Goal: Connect with others: Connect with others

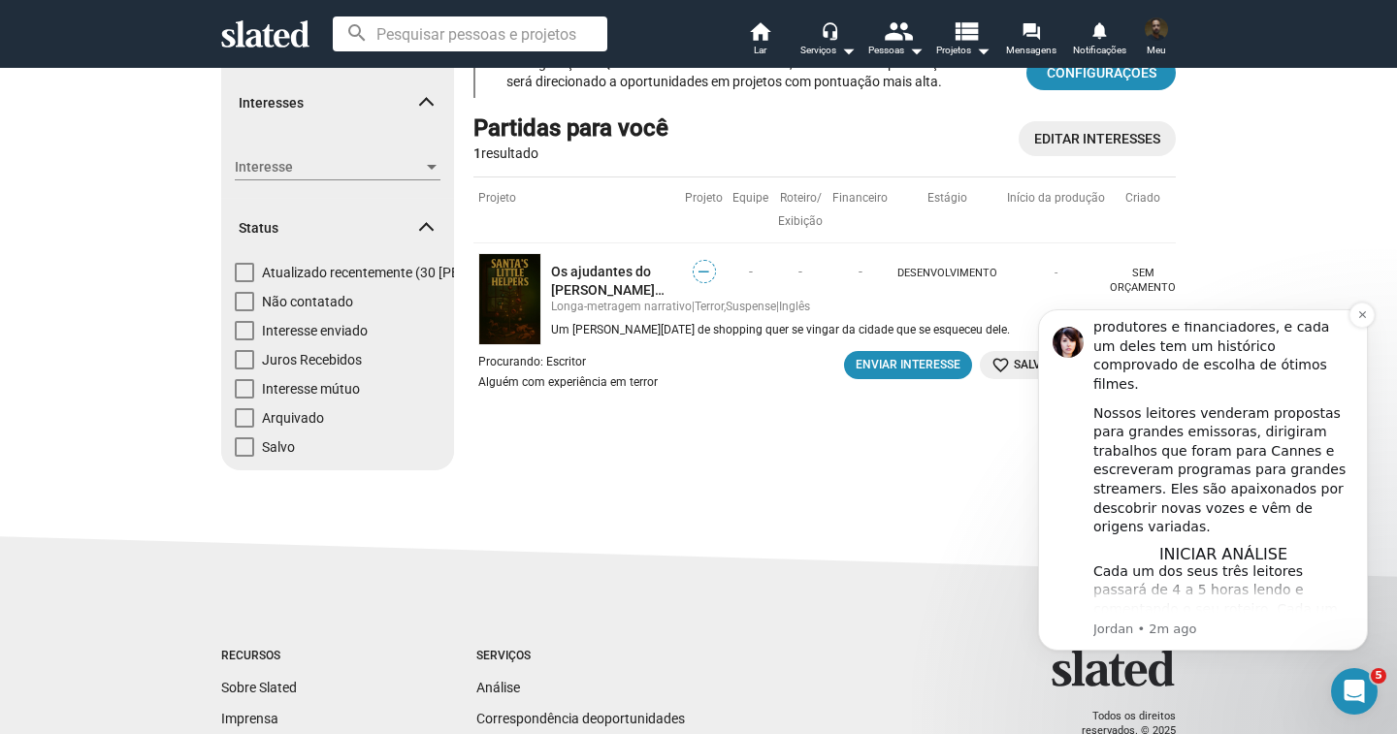
scroll to position [267, 0]
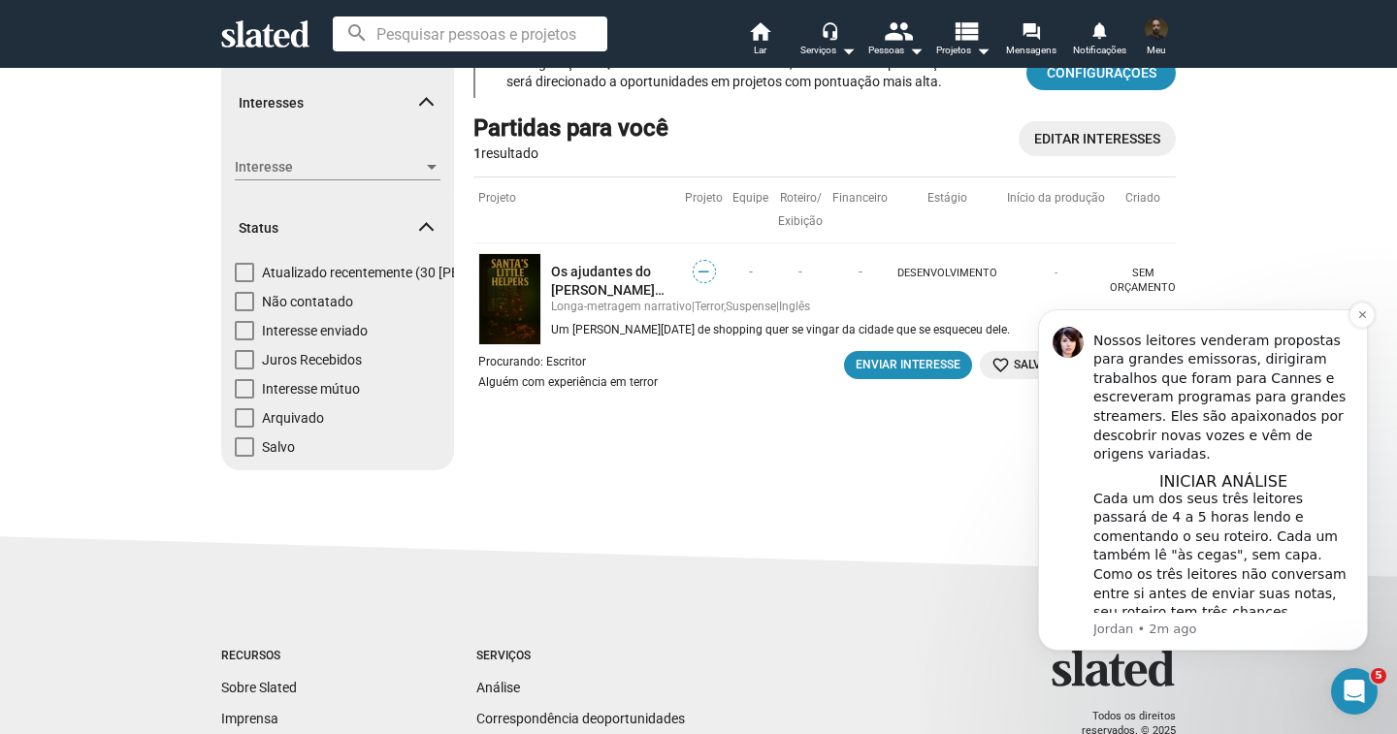
click at [1220, 691] on font "Isso" at bounding box center [1215, 699] width 26 height 16
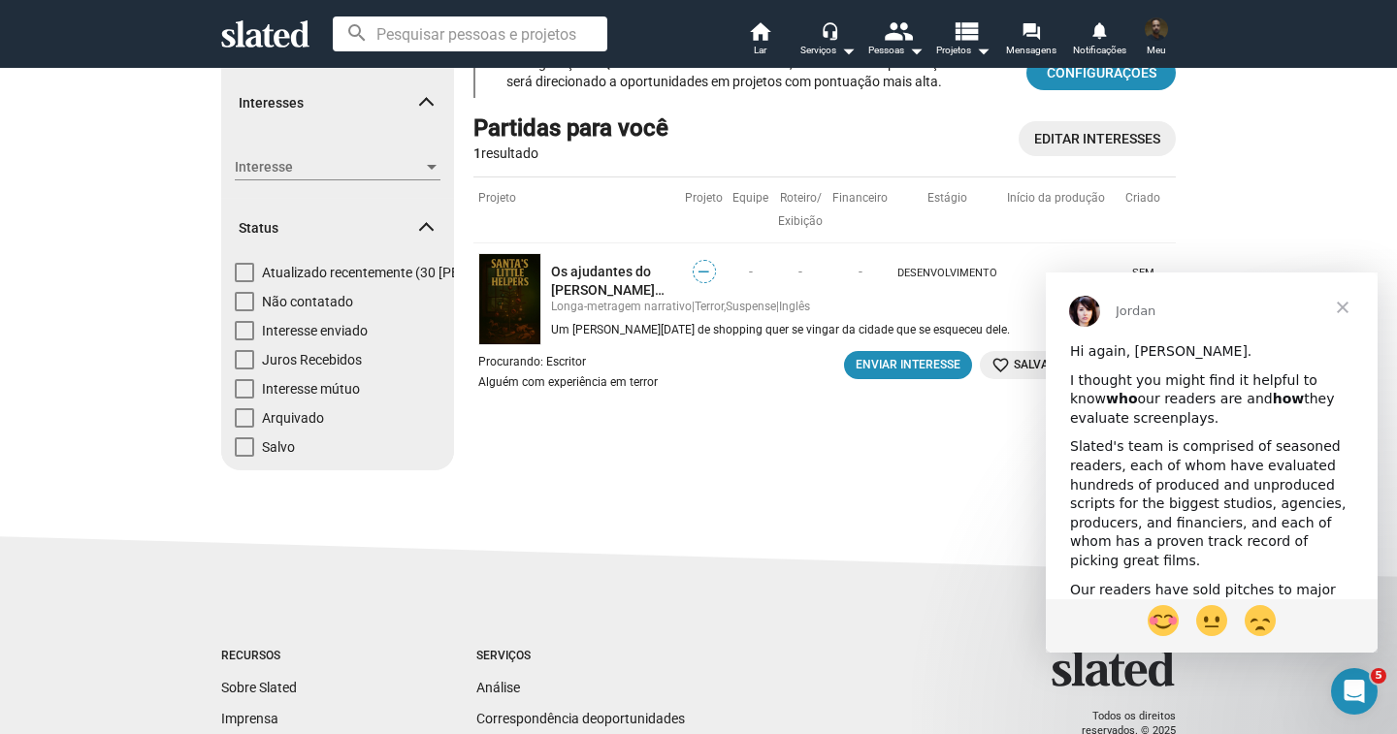
scroll to position [0, 0]
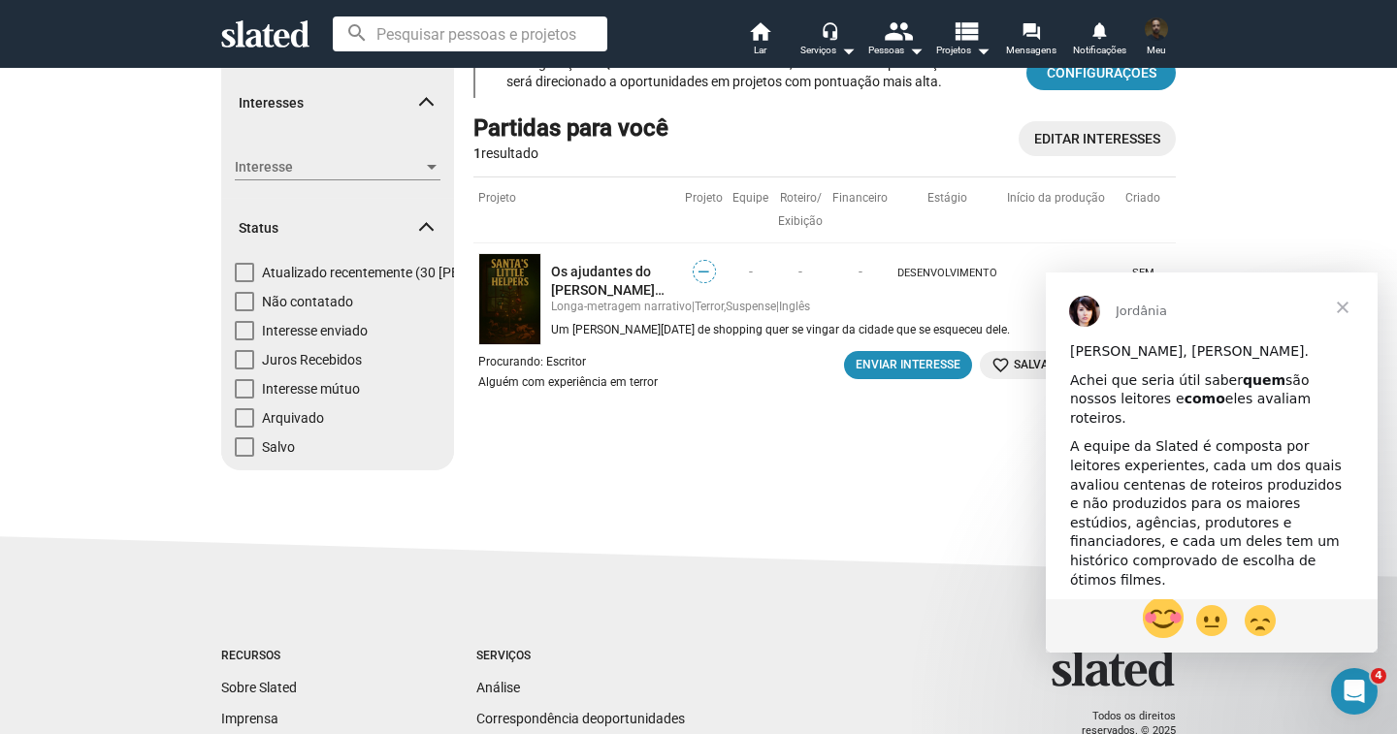
click at [1170, 619] on span "reação de rubor" at bounding box center [1163, 618] width 41 height 41
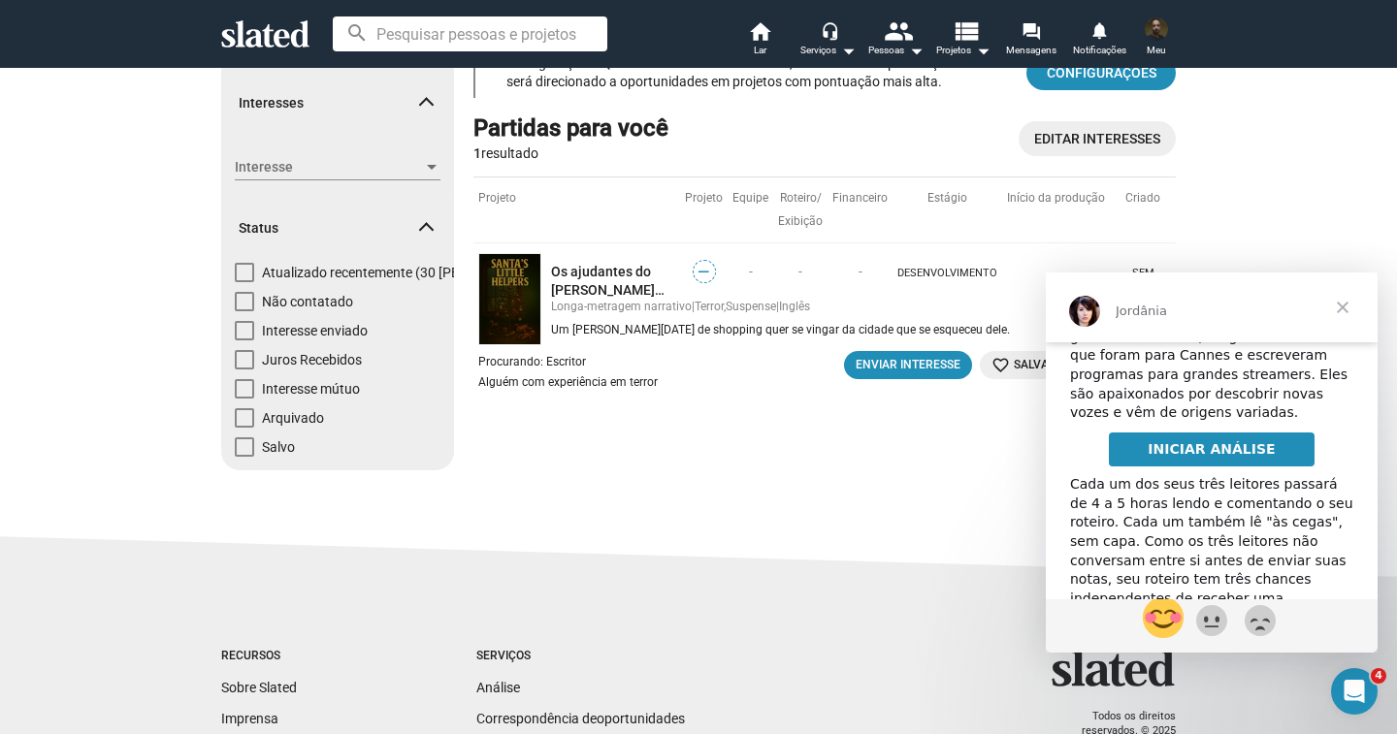
scroll to position [326, 0]
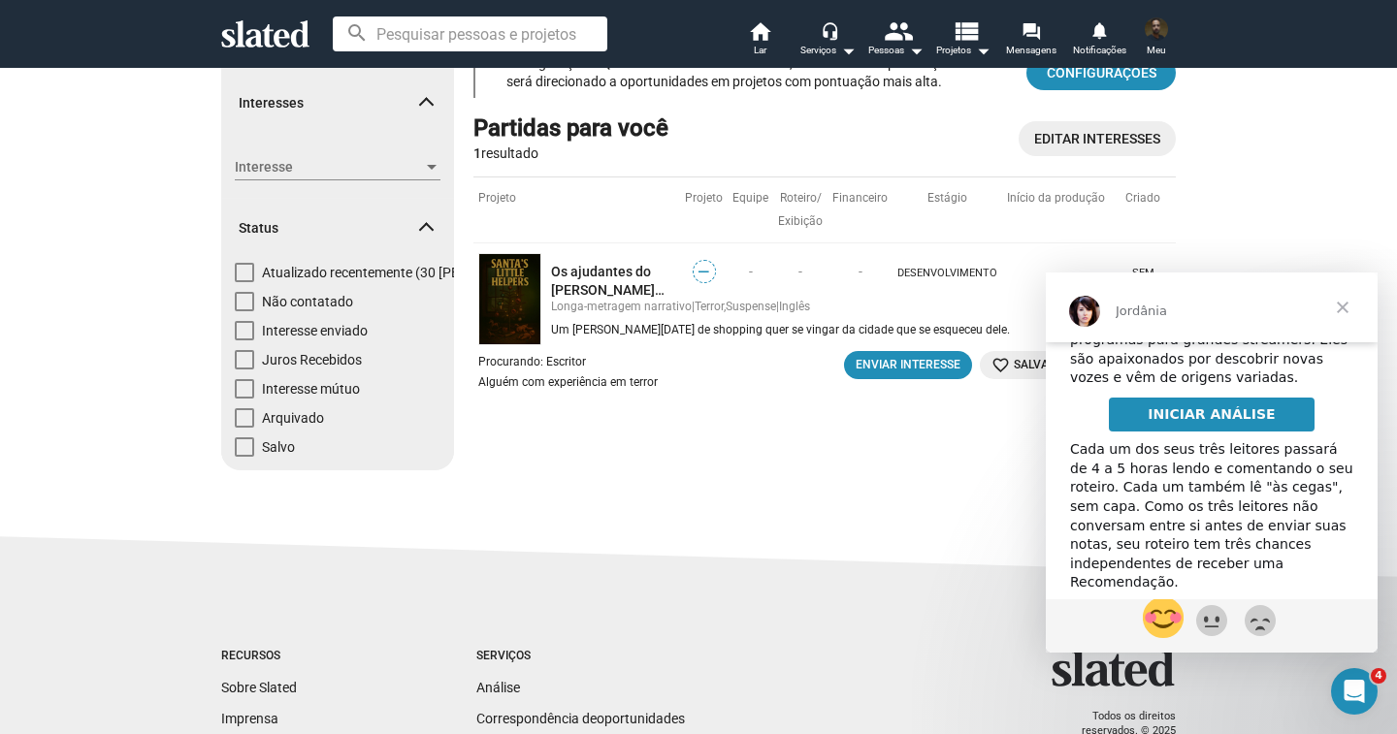
click at [1223, 407] on font "INICIAR ANÁLISE" at bounding box center [1211, 415] width 127 height 16
click at [1357, 695] on icon "Abra o Intercom Messenger" at bounding box center [1352, 689] width 32 height 32
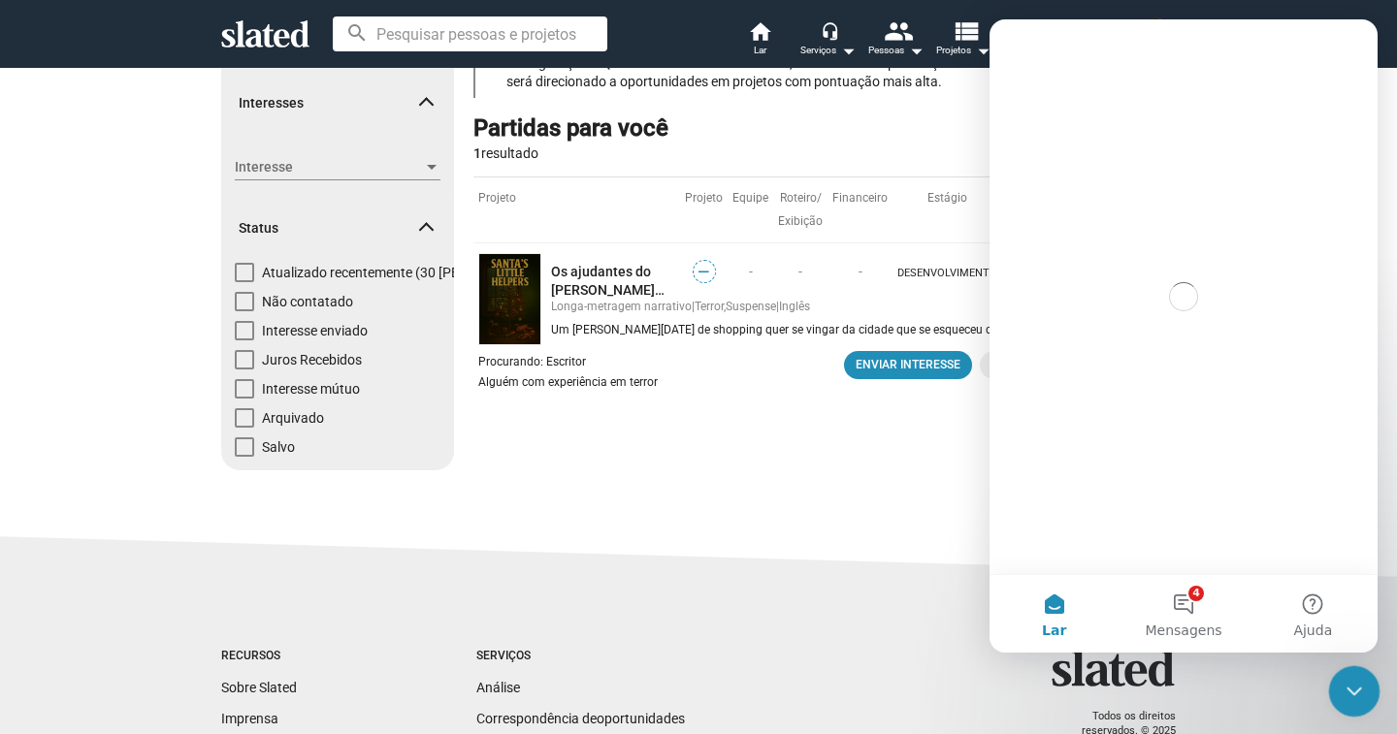
scroll to position [0, 0]
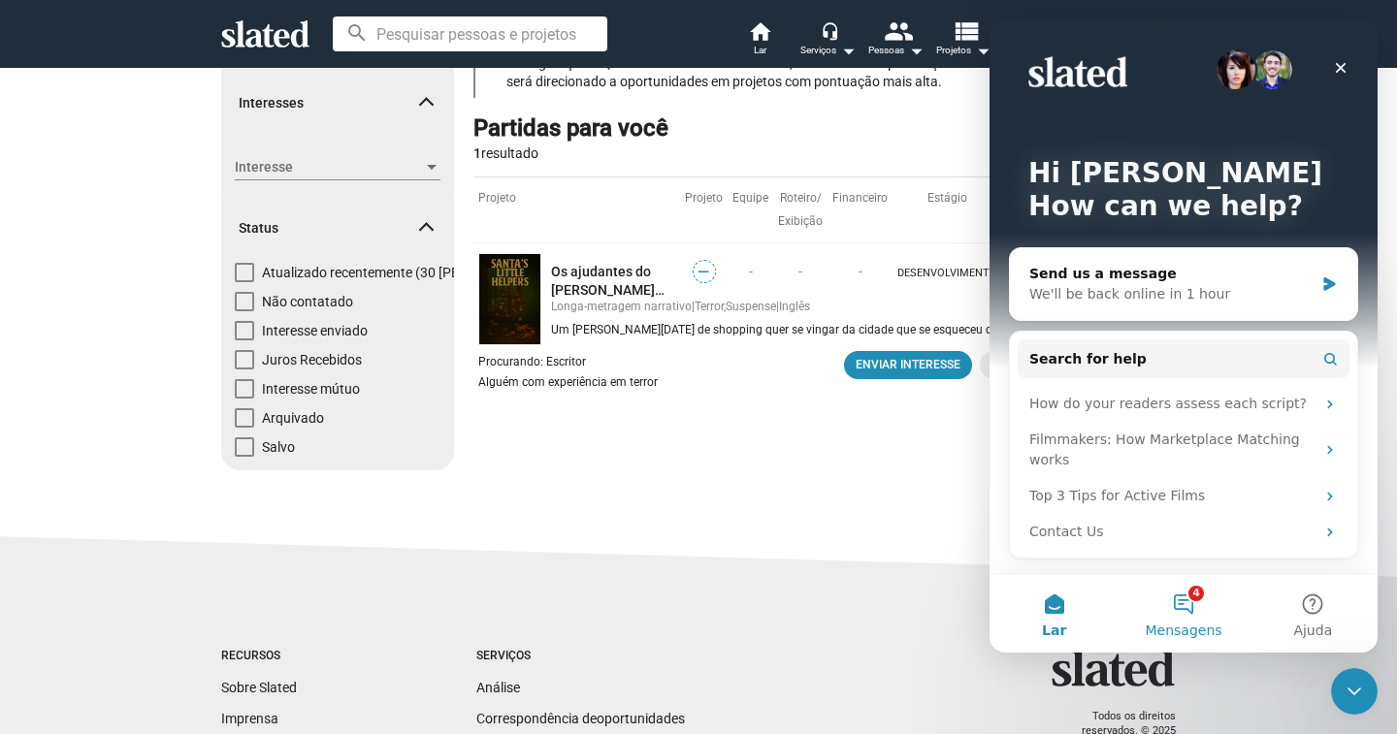
click at [1186, 599] on button "4 Mensagens" at bounding box center [1183, 614] width 129 height 78
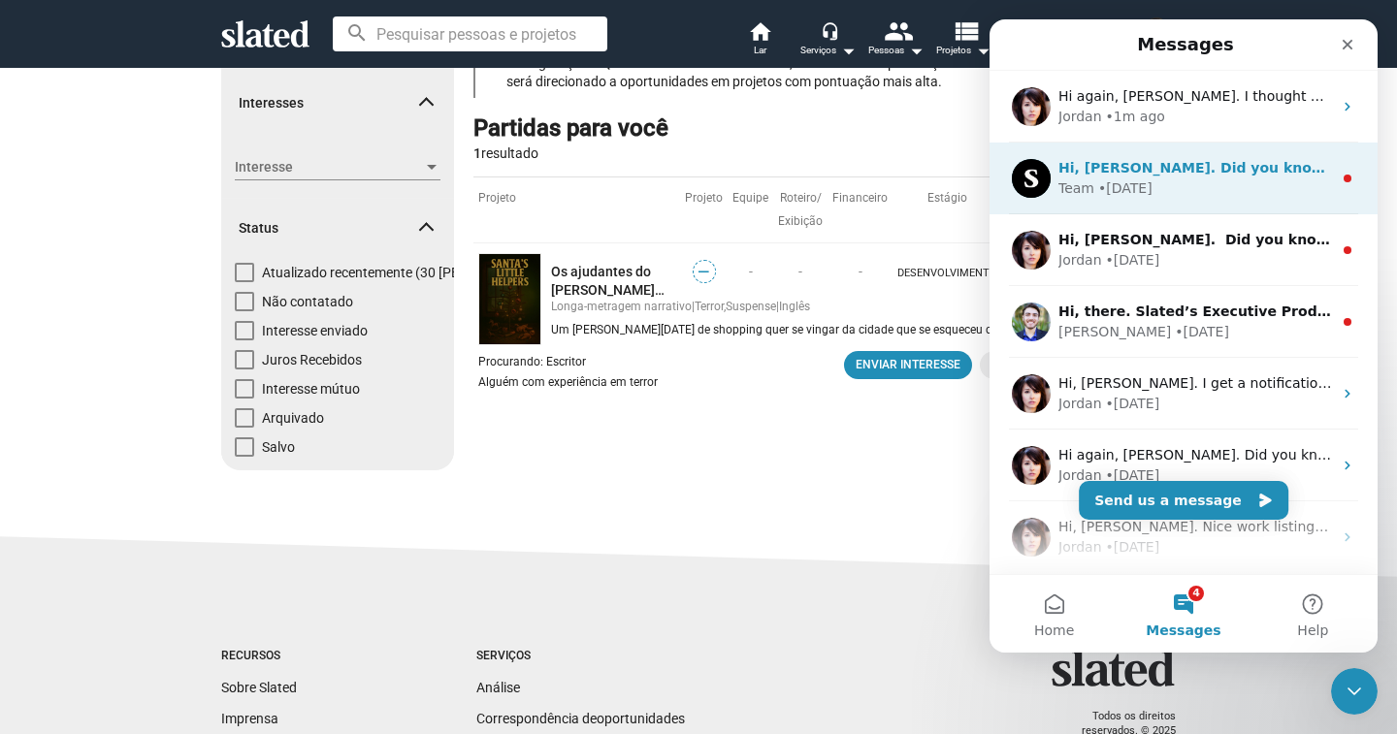
click at [1240, 192] on div "Team • [DATE]" at bounding box center [1195, 189] width 274 height 20
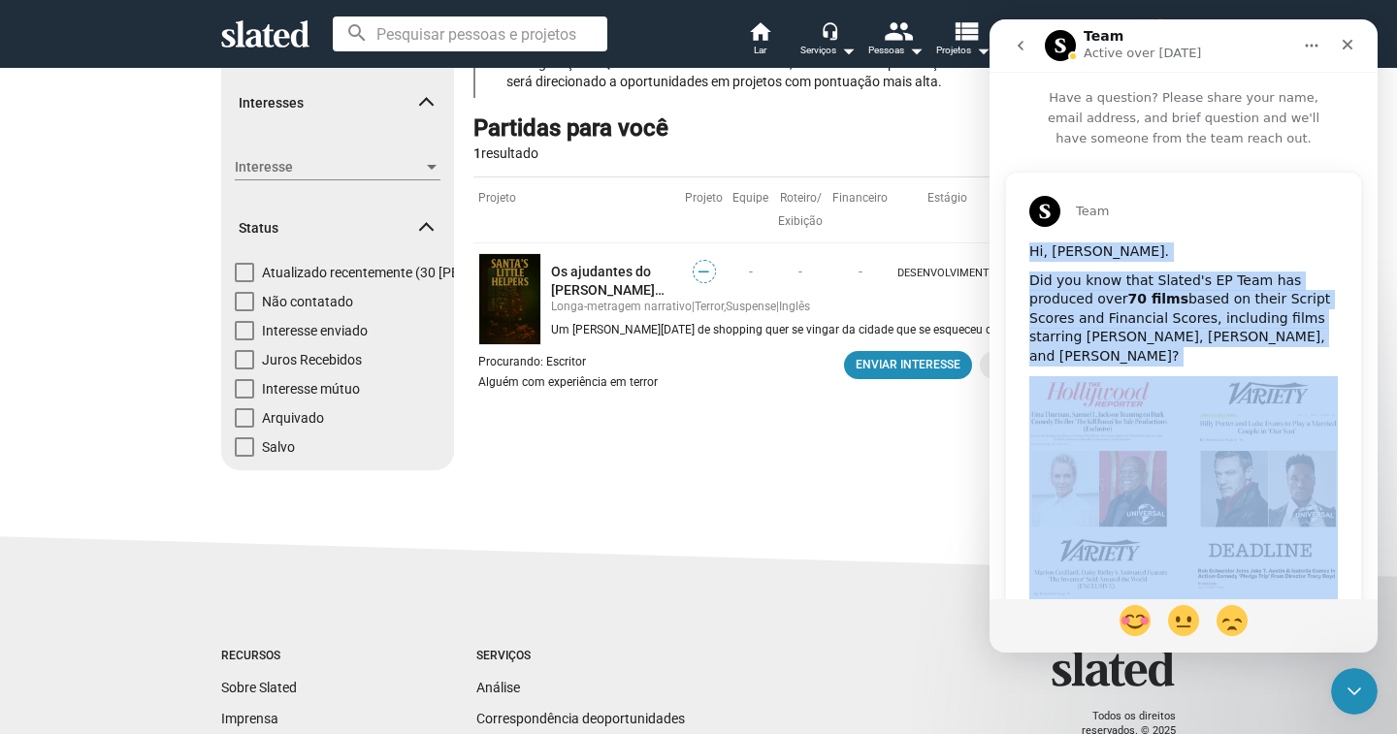
drag, startPoint x: 1031, startPoint y: 251, endPoint x: 1335, endPoint y: 349, distance: 319.1
click at [1335, 349] on div "Hi, [PERSON_NAME]. Did you know that Slated's EP Team has produced over 70 film…" at bounding box center [1183, 536] width 355 height 586
copy div "Hi, [PERSON_NAME]. Did you know that Slated's EP Team has produced over 70 film…"
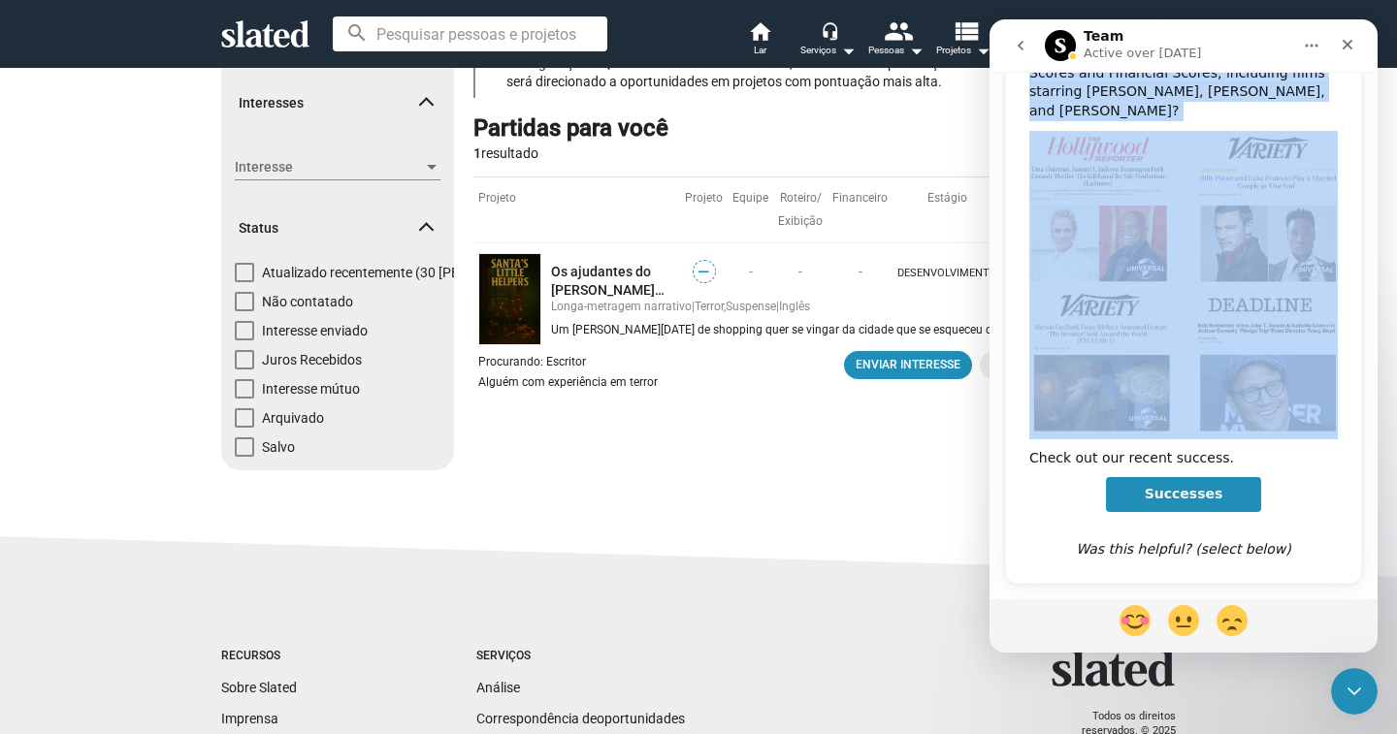
click at [1211, 486] on span "Successes" at bounding box center [1184, 494] width 79 height 16
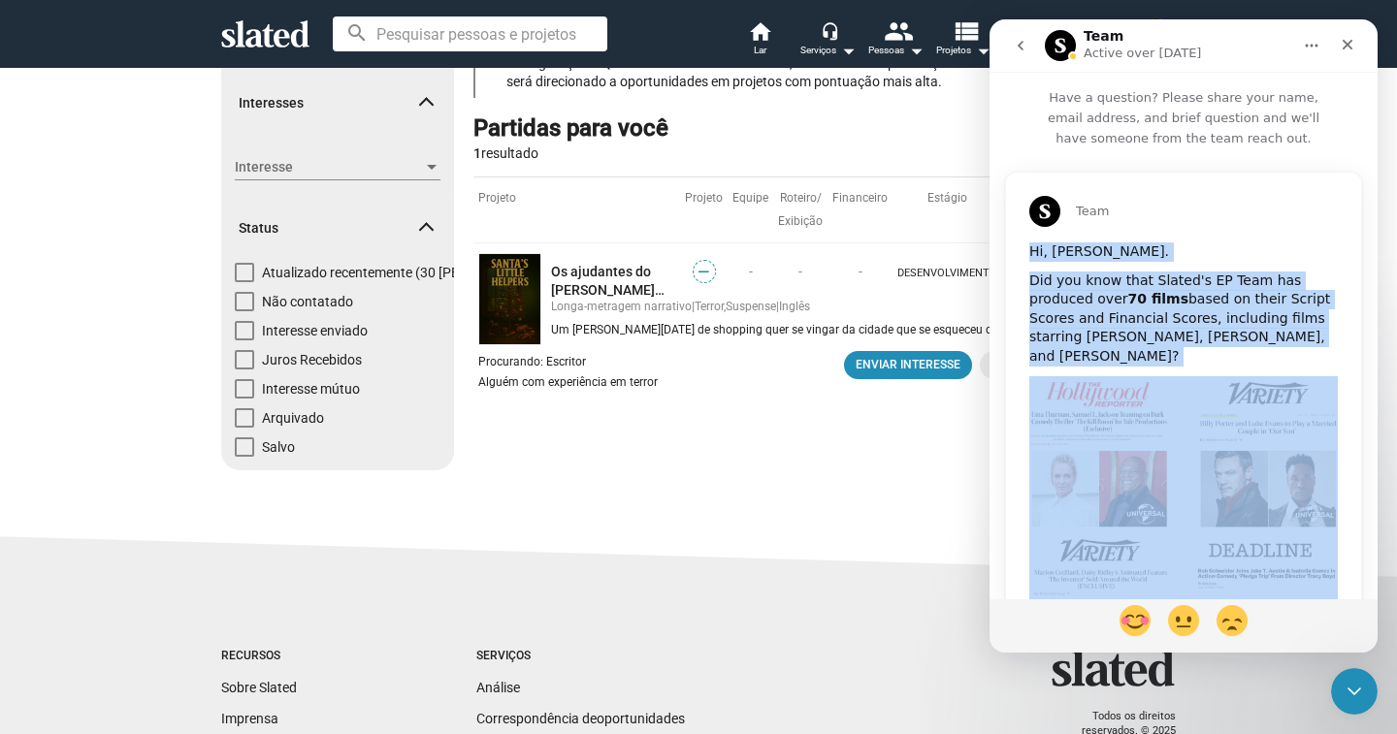
click at [1018, 53] on button "go back" at bounding box center [1020, 45] width 37 height 37
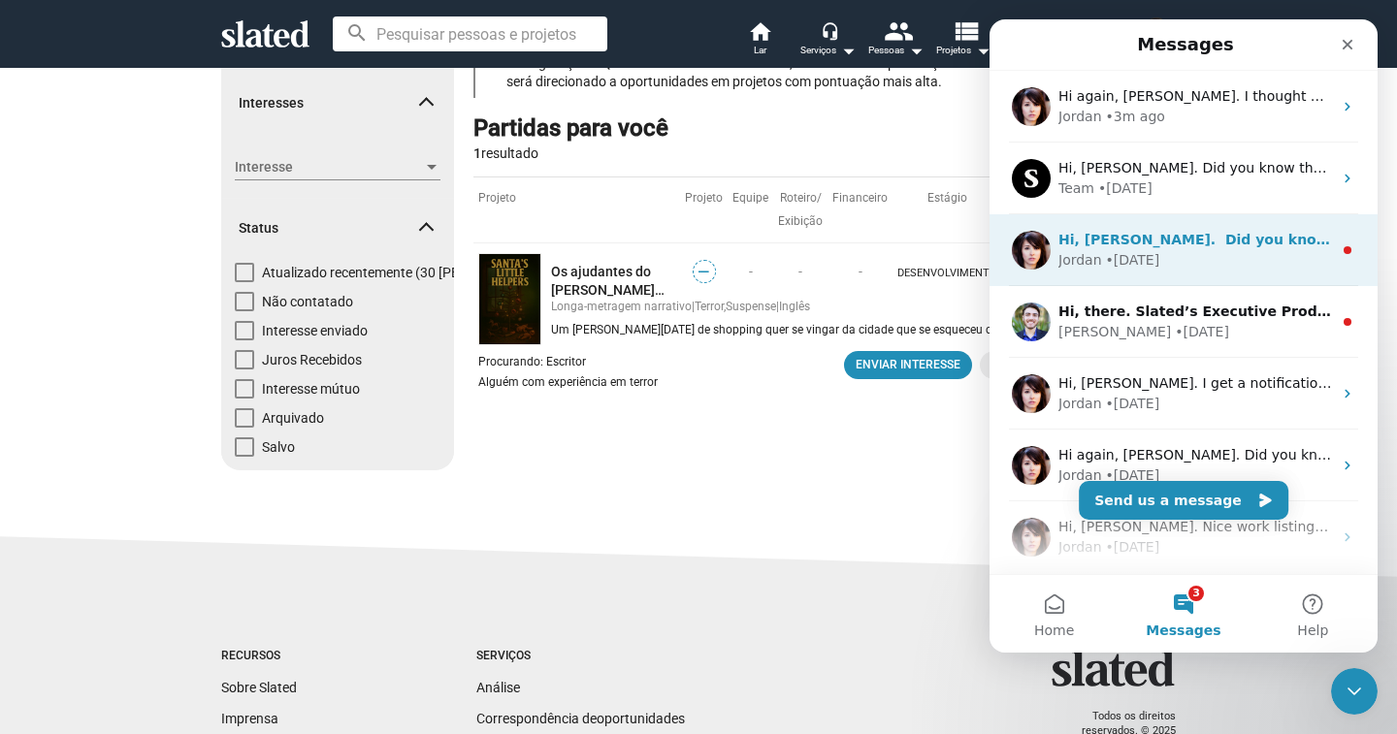
click at [1243, 254] on div "Jordan • [DATE]" at bounding box center [1195, 260] width 274 height 20
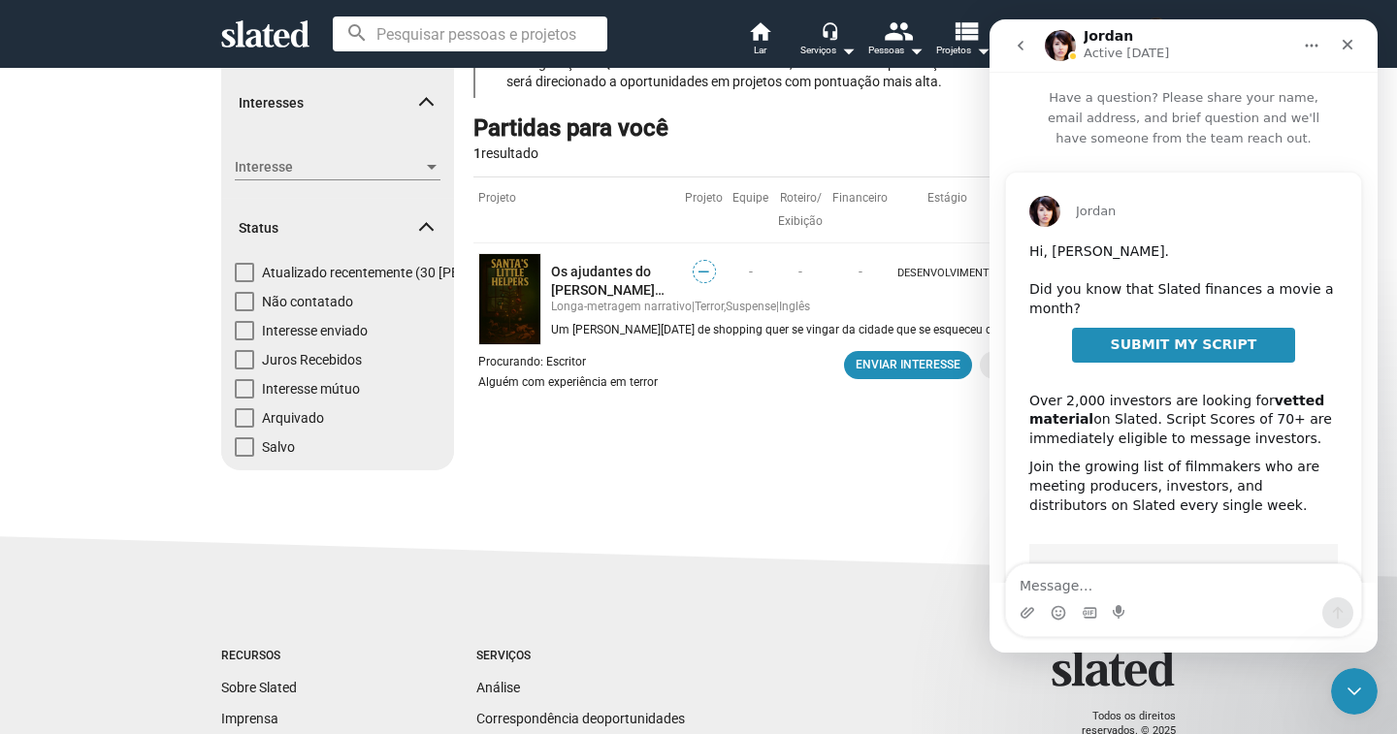
scroll to position [362, 0]
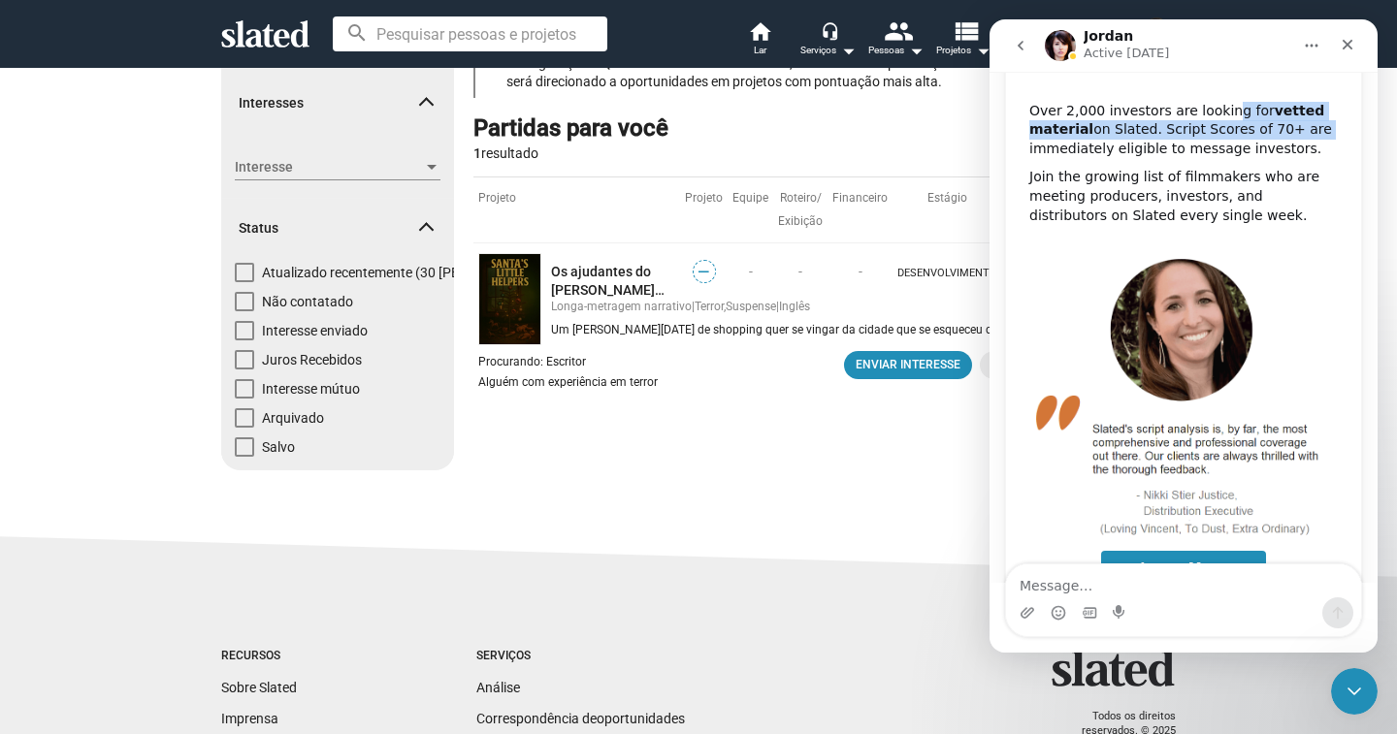
drag, startPoint x: 1029, startPoint y: 76, endPoint x: 1217, endPoint y: 105, distance: 189.5
click at [1217, 105] on div "Over 2,000 investors are looking for vetted material on Slated. Script Scores o…" at bounding box center [1183, 120] width 309 height 76
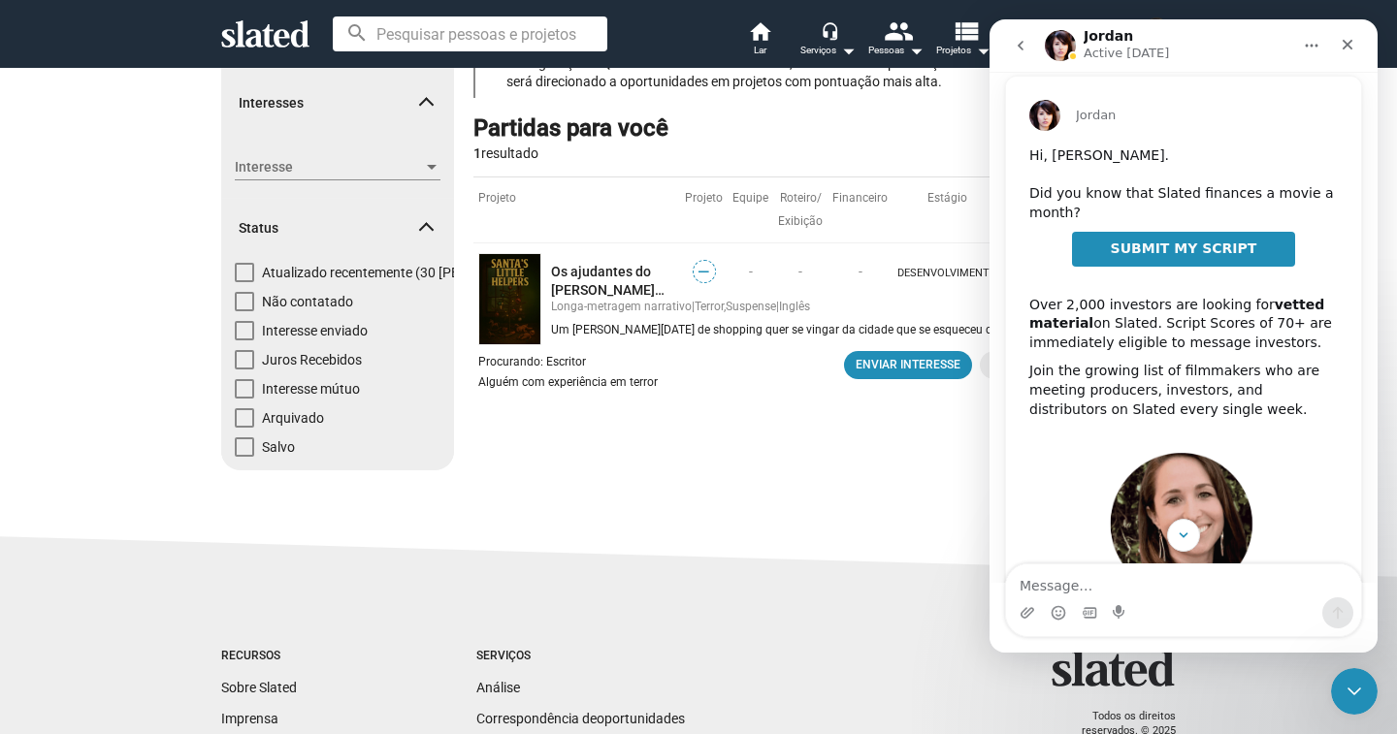
click at [1031, 162] on div "Hi, [PERSON_NAME]. ​ Did you know that Slated finances a movie a month?" at bounding box center [1183, 184] width 309 height 76
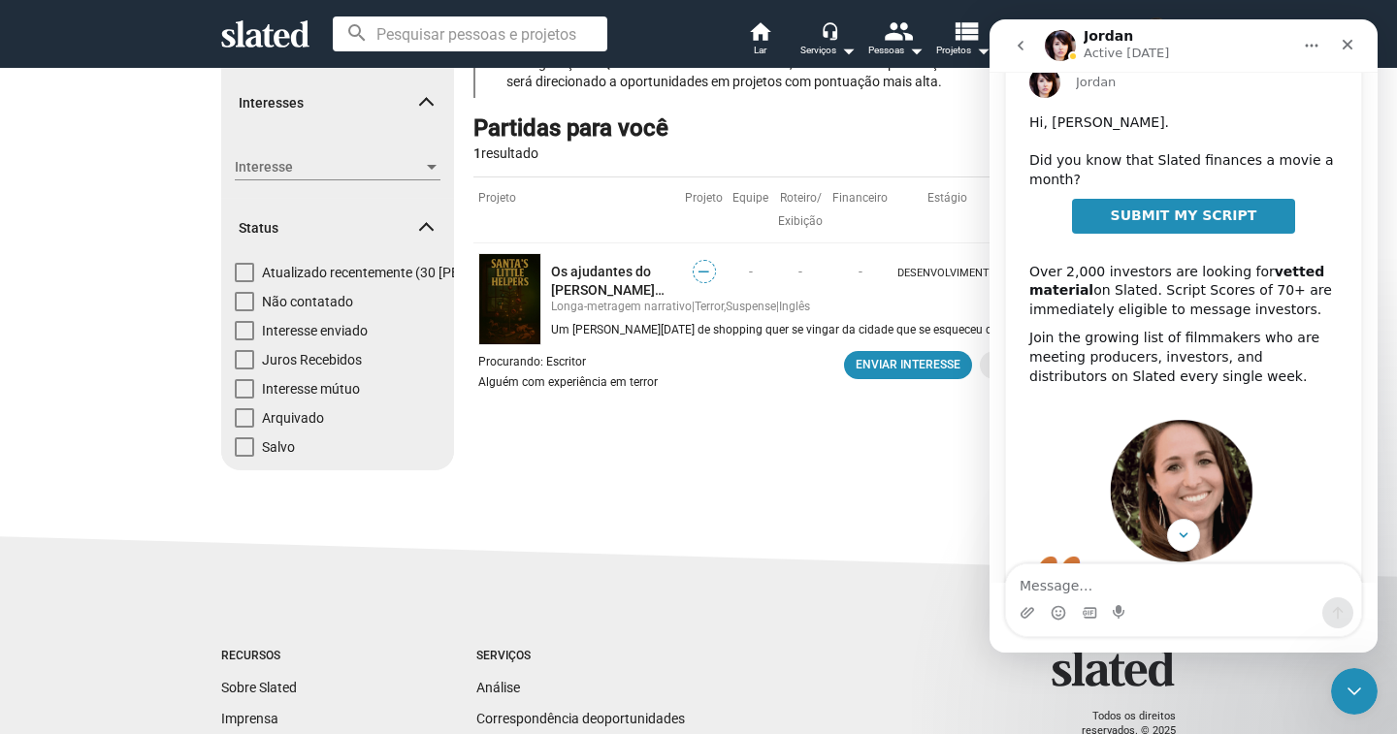
scroll to position [194, 0]
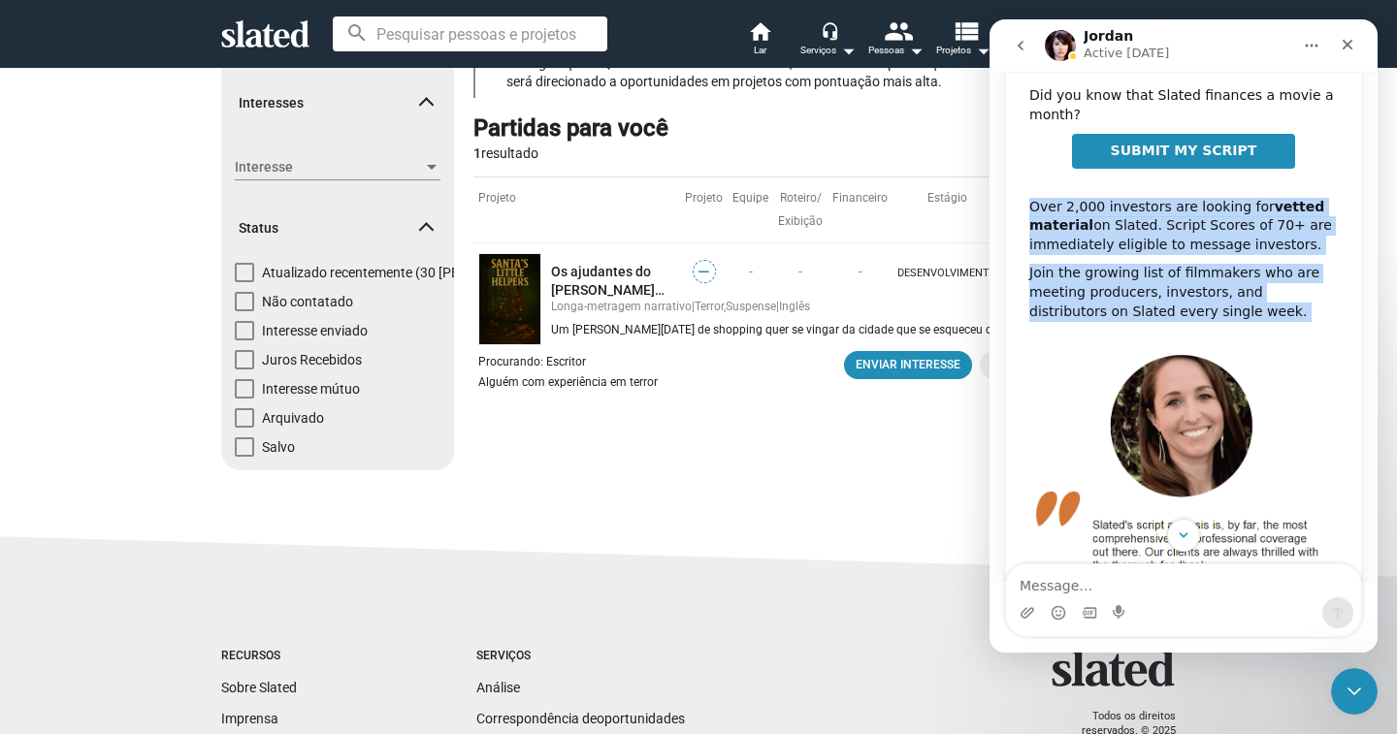
drag, startPoint x: 1030, startPoint y: 205, endPoint x: 1265, endPoint y: 330, distance: 266.1
click at [1265, 330] on div "Hi, [PERSON_NAME]. ​ Did you know that Slated finances a movie a month? SUBMIT …" at bounding box center [1183, 365] width 309 height 633
copy div "Over 2,000 investors are looking for vetted material on Slated. Script Scores o…"
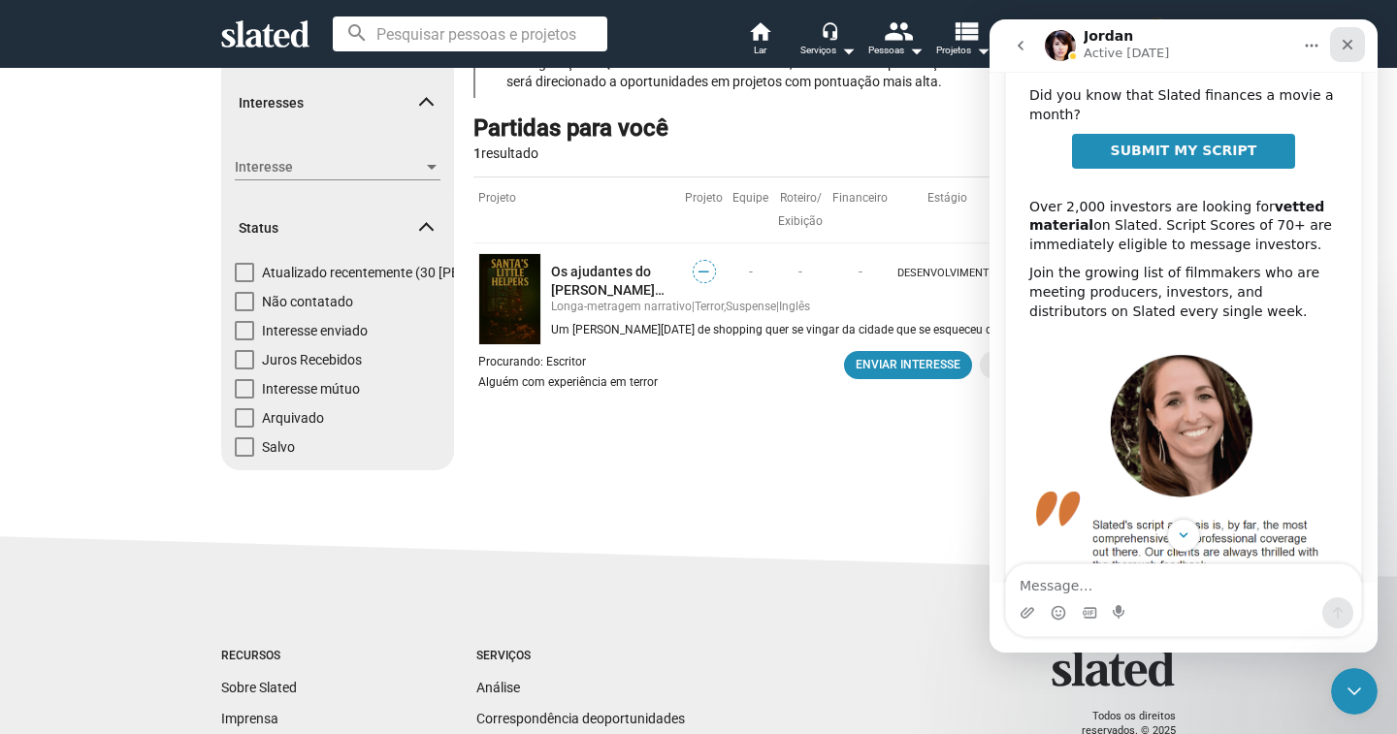
click at [1350, 46] on icon "Close" at bounding box center [1348, 45] width 16 height 16
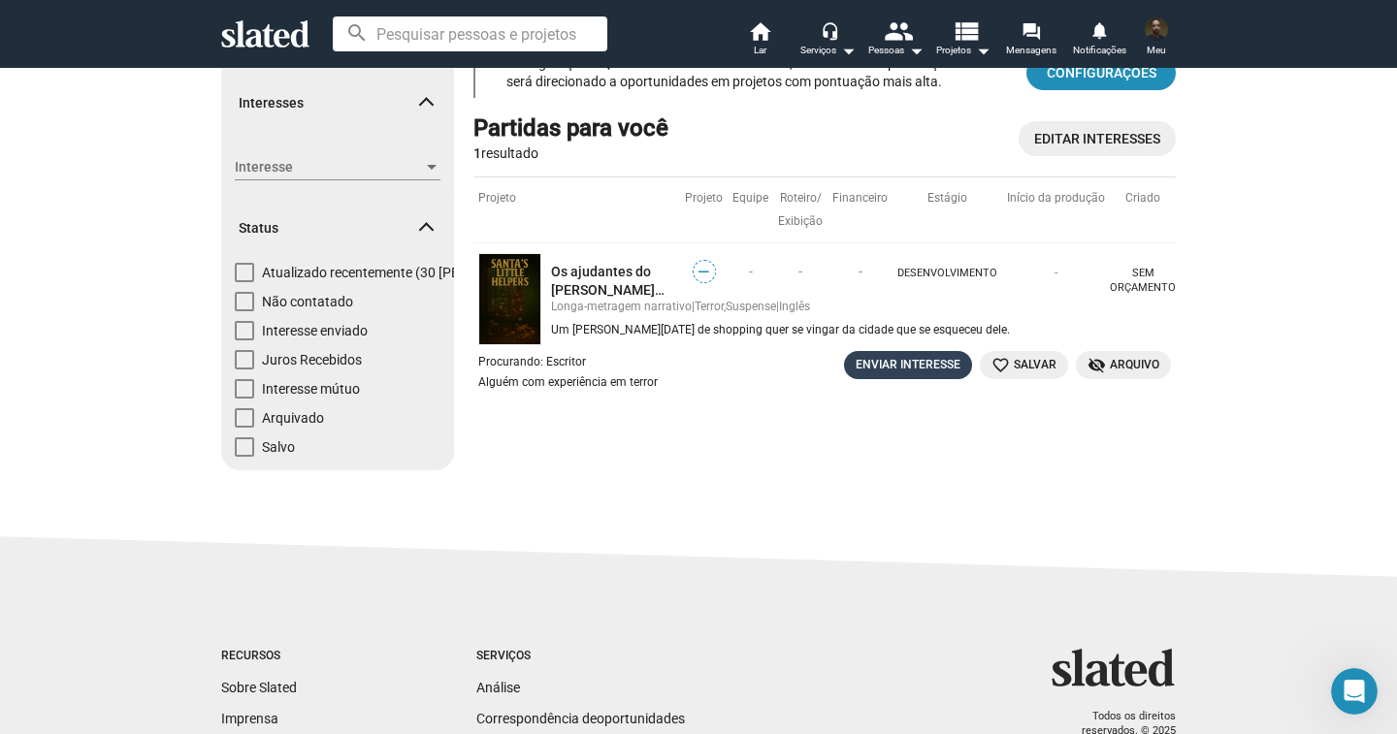
scroll to position [362, 0]
click at [949, 355] on font "Enviar interesse" at bounding box center [908, 365] width 105 height 20
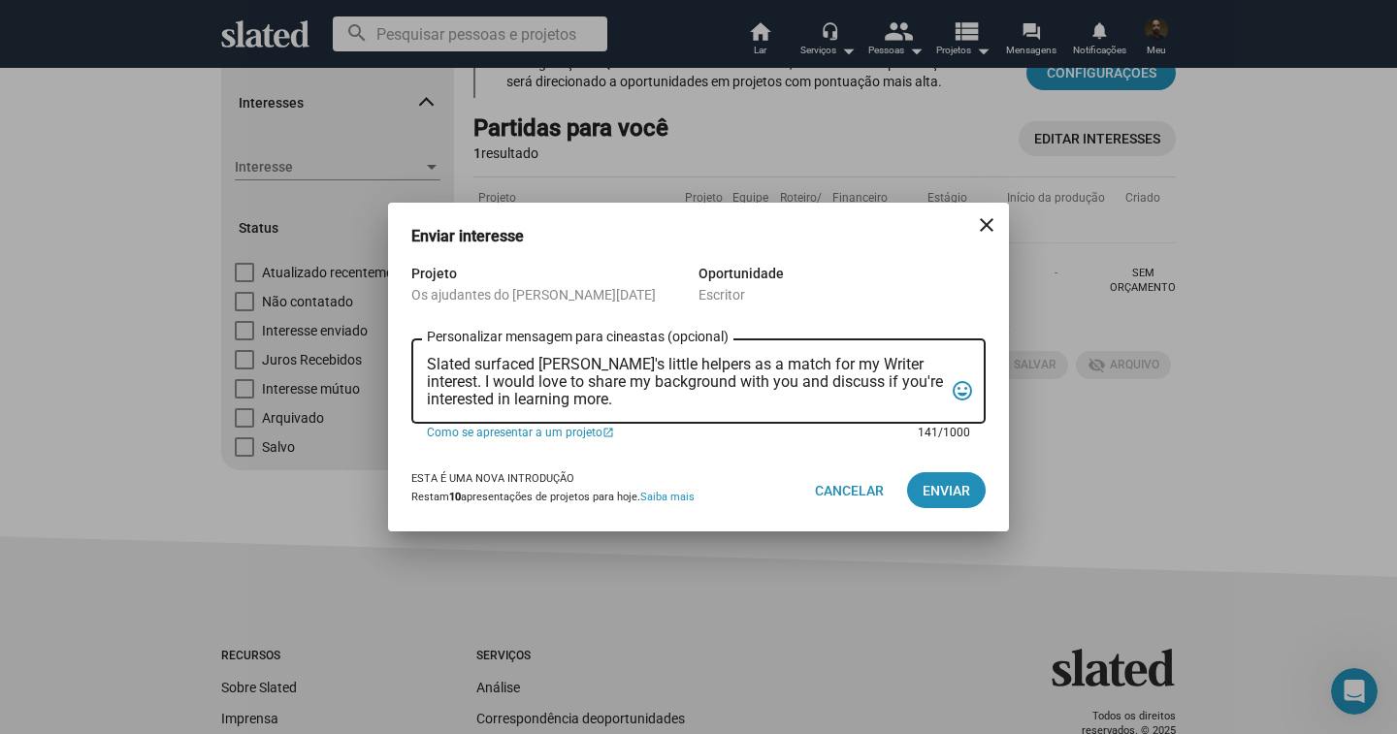
drag, startPoint x: 684, startPoint y: 404, endPoint x: 419, endPoint y: 364, distance: 267.8
click at [419, 364] on div "Slated surfaced [PERSON_NAME]'s little helpers as a match for my Writer interes…" at bounding box center [698, 380] width 574 height 88
click at [934, 497] on font "Enviar" at bounding box center [947, 491] width 48 height 16
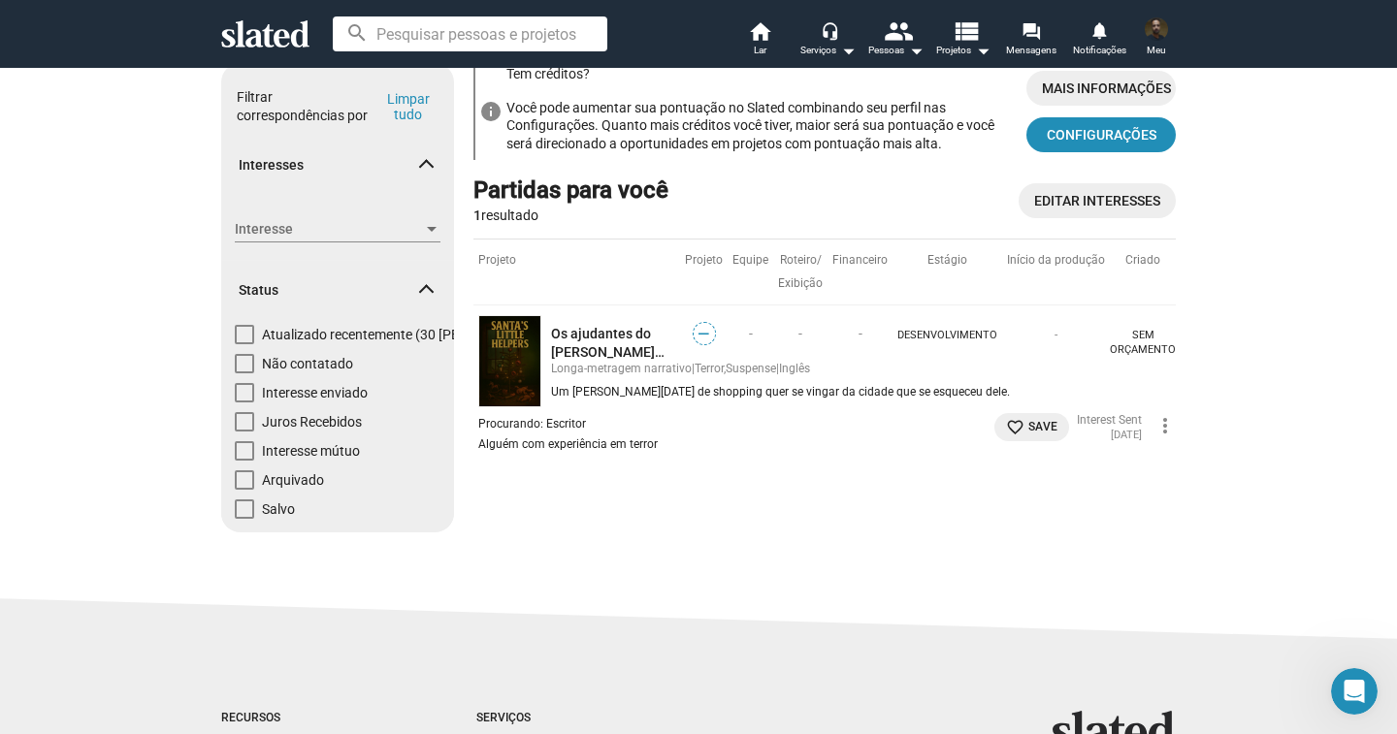
scroll to position [0, 0]
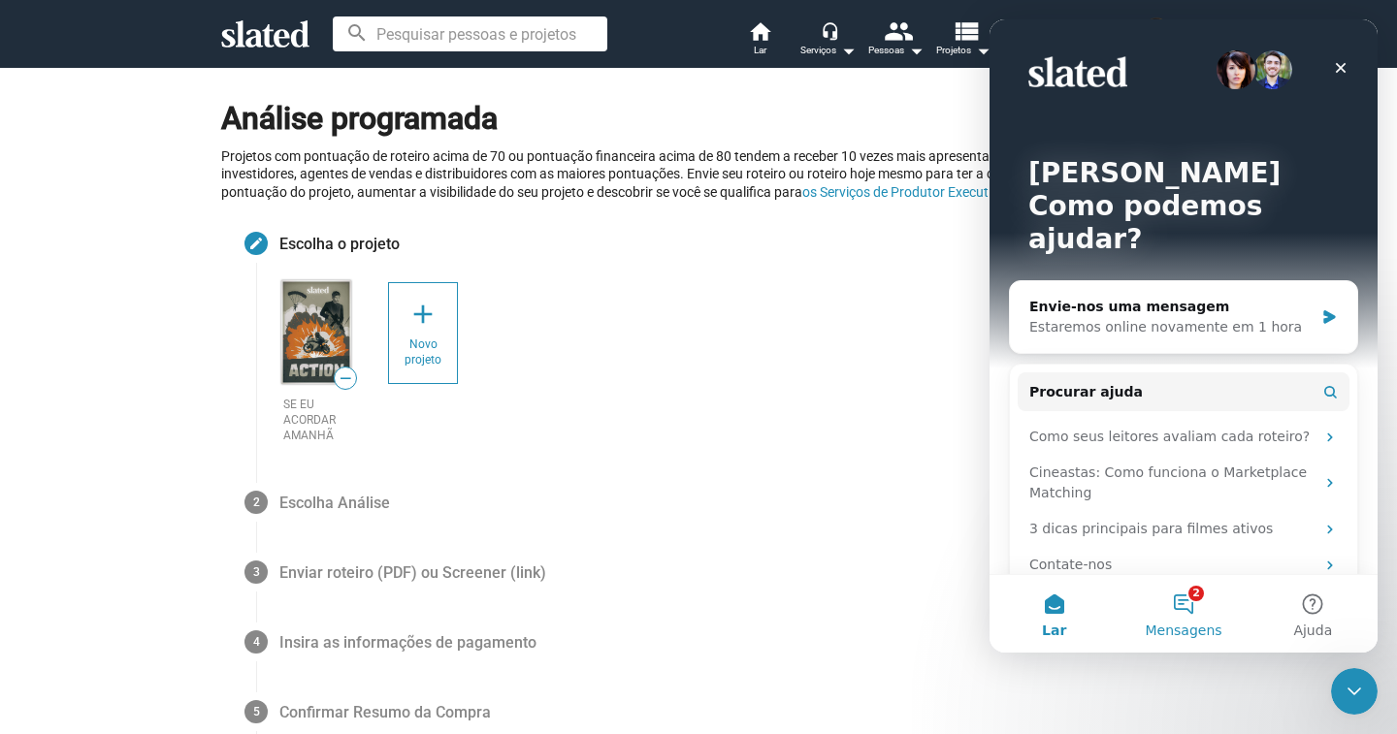
click at [1194, 607] on button "2 Mensagens" at bounding box center [1183, 614] width 129 height 78
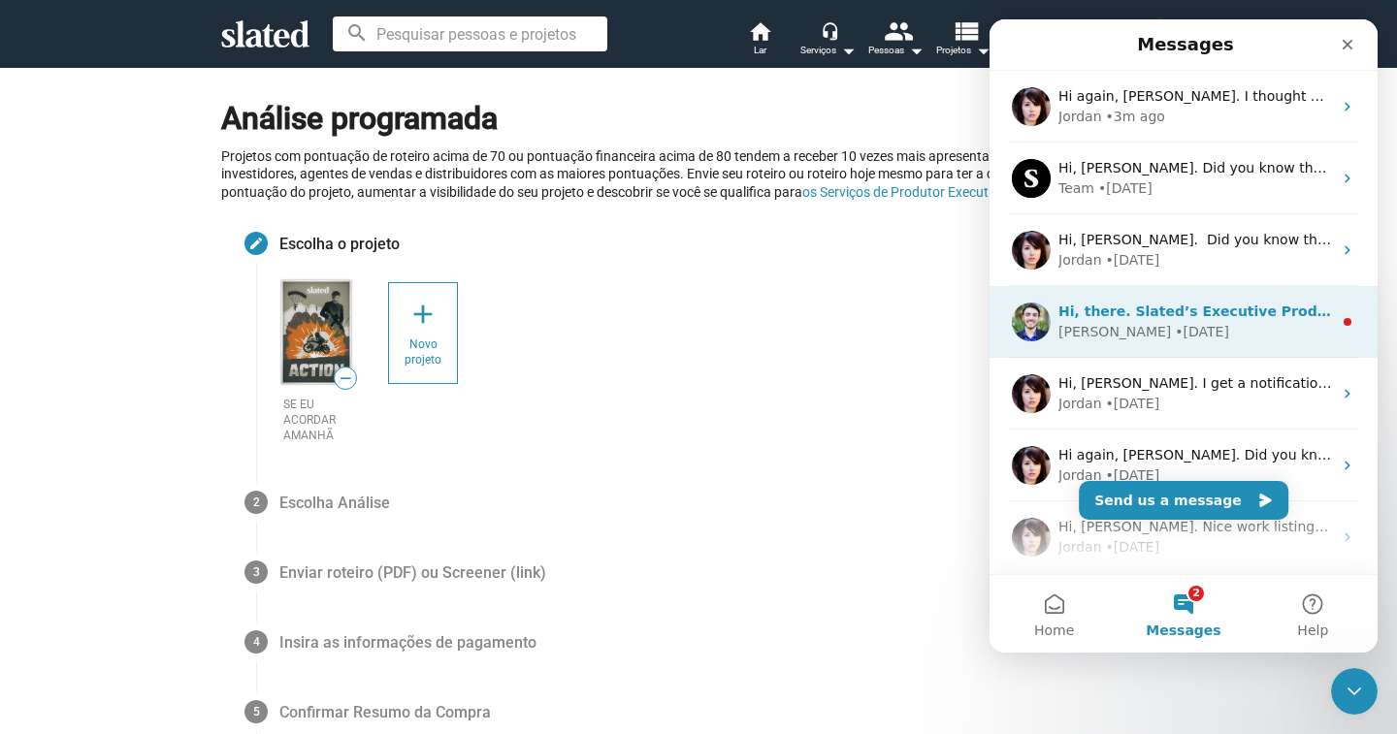
click at [1242, 335] on div "Mitchell • 7w ago" at bounding box center [1195, 332] width 274 height 20
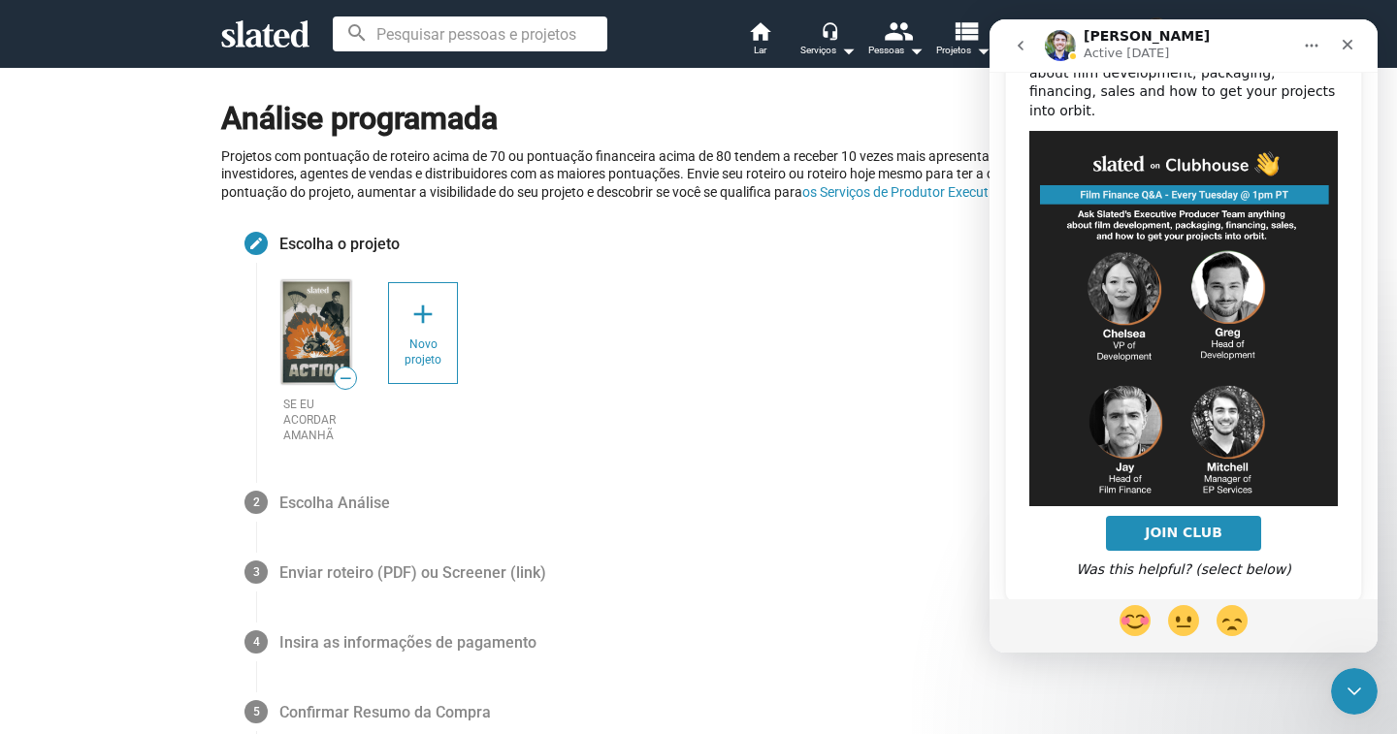
scroll to position [189, 0]
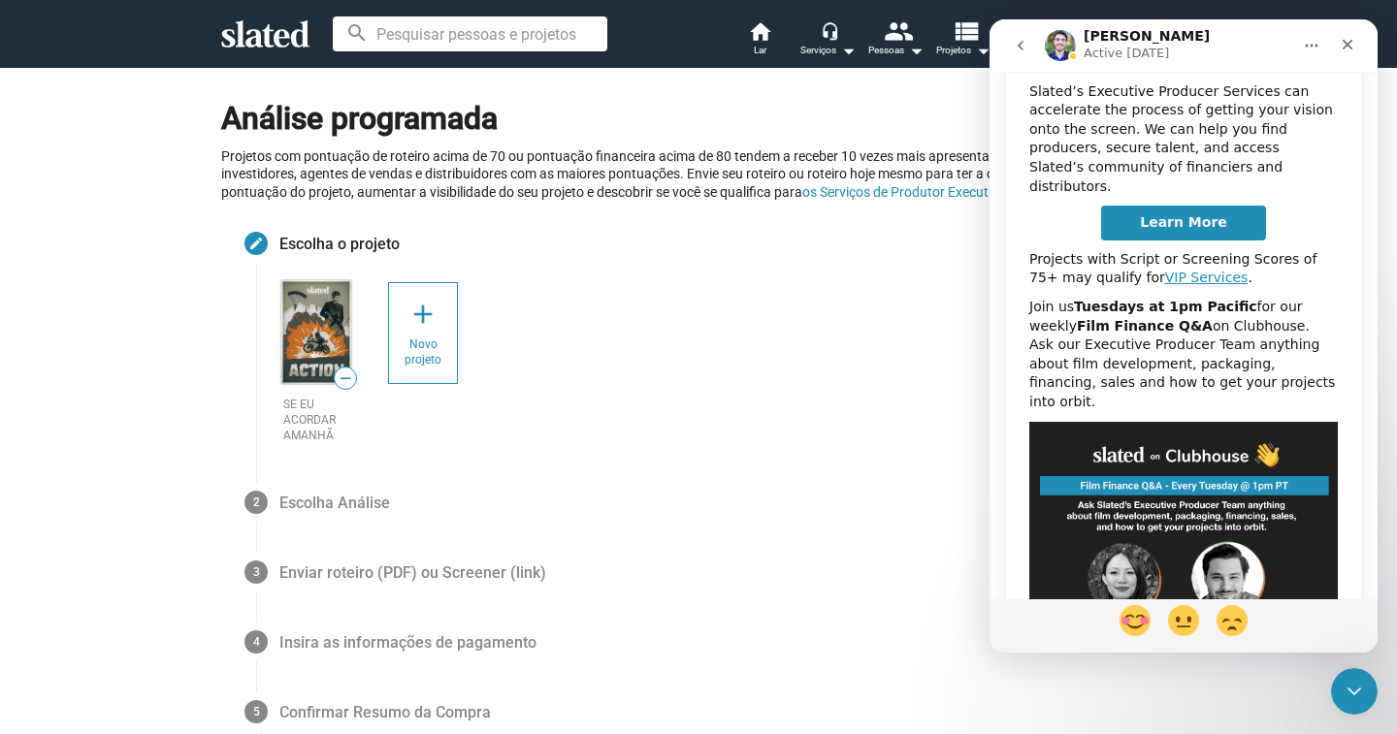
drag, startPoint x: 1034, startPoint y: 90, endPoint x: 1250, endPoint y: 364, distance: 348.2
click at [1250, 364] on div "Hi, there. Slated’s Executive Producer Services can accelerate the process of g…" at bounding box center [1183, 461] width 309 height 817
copy div "lated’s Executive Producer Services can accelerate the process of getting your …"
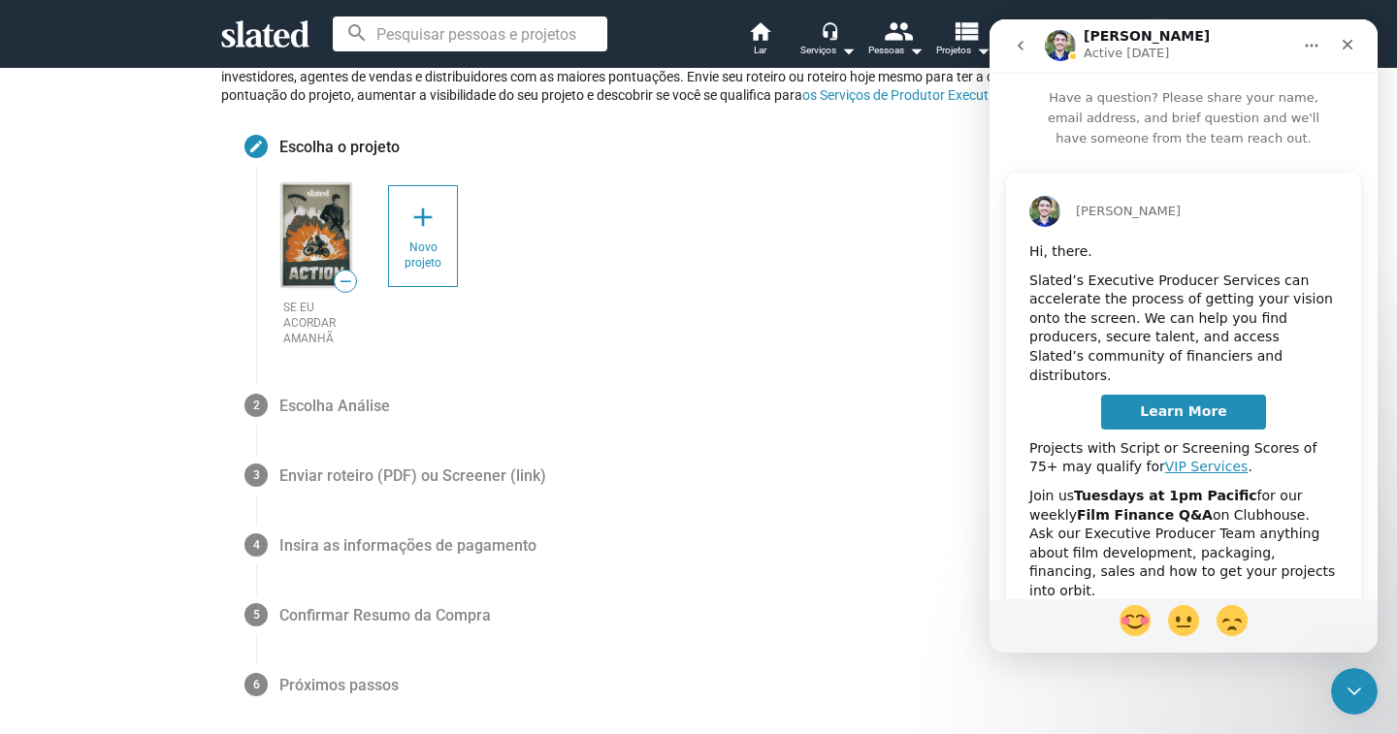
scroll to position [291, 0]
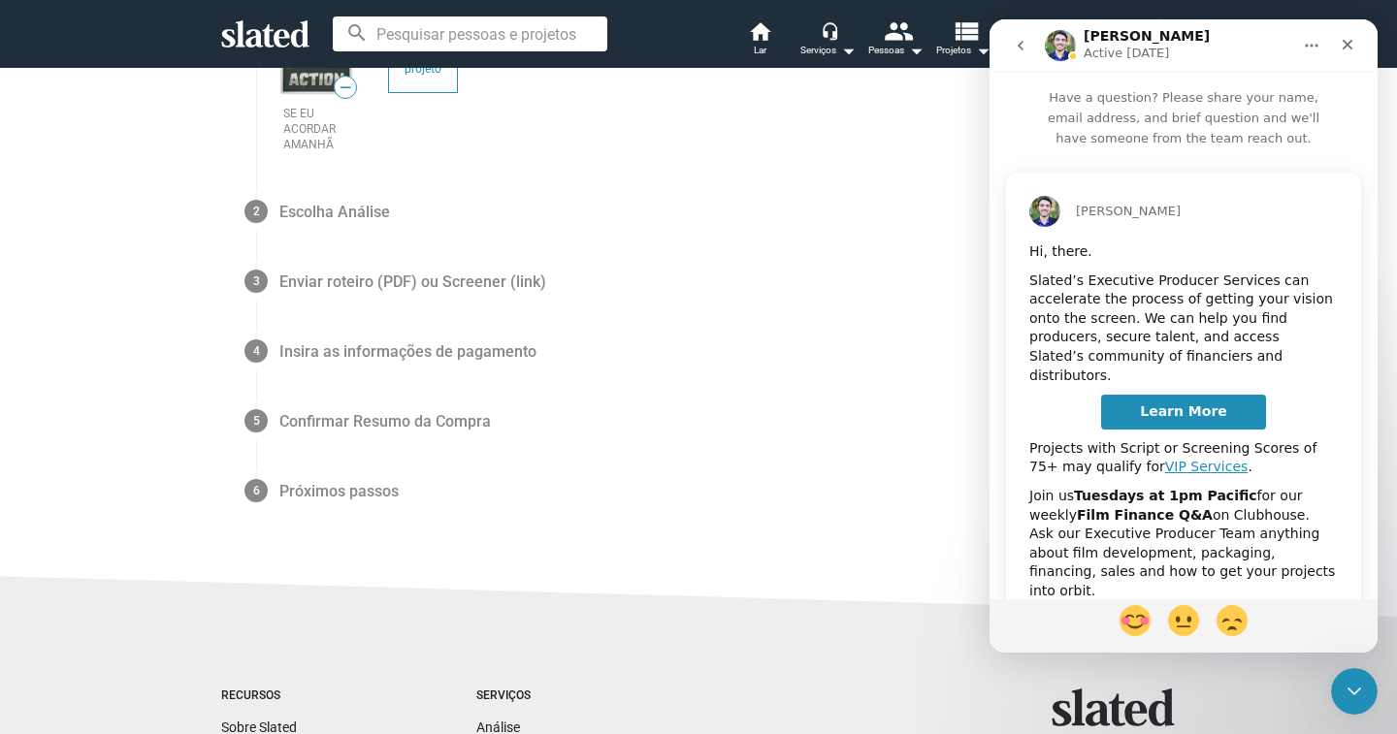
click at [1023, 43] on icon "go back" at bounding box center [1021, 46] width 6 height 10
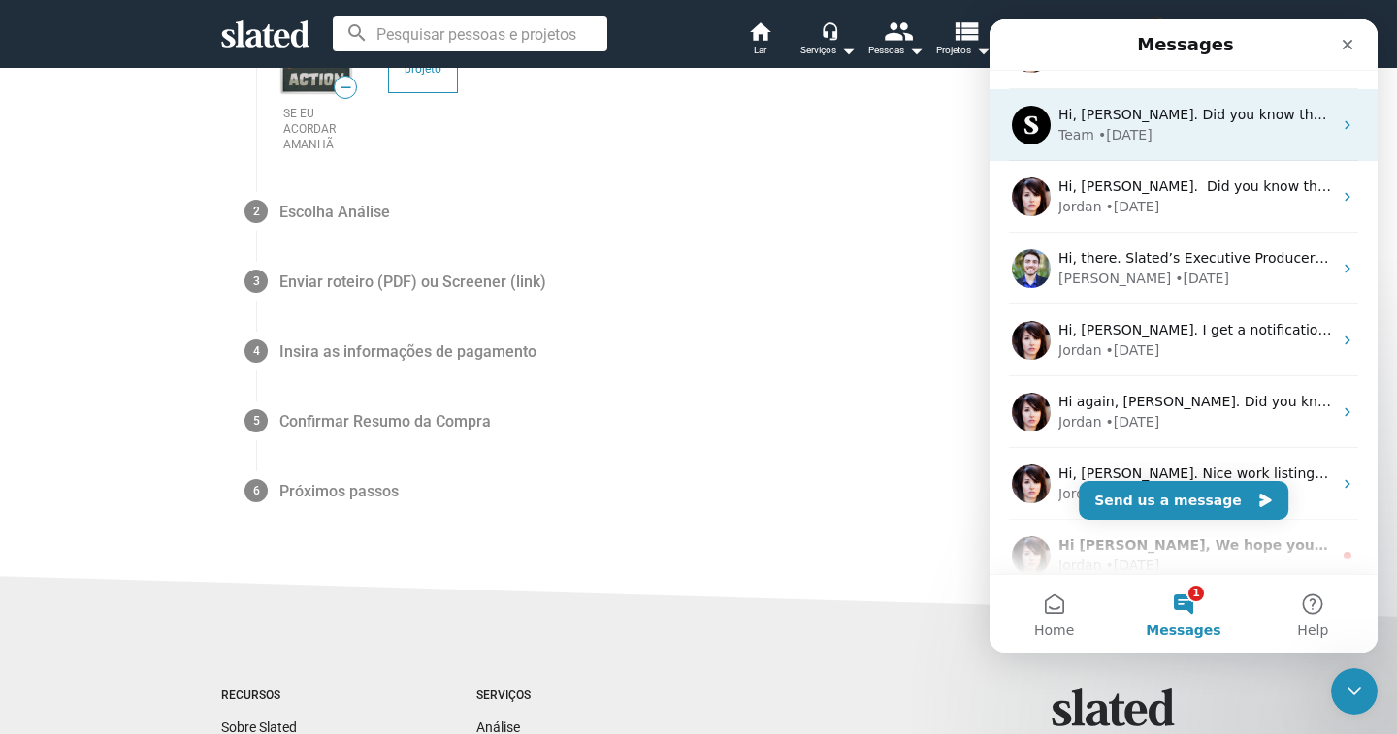
scroll to position [148, 0]
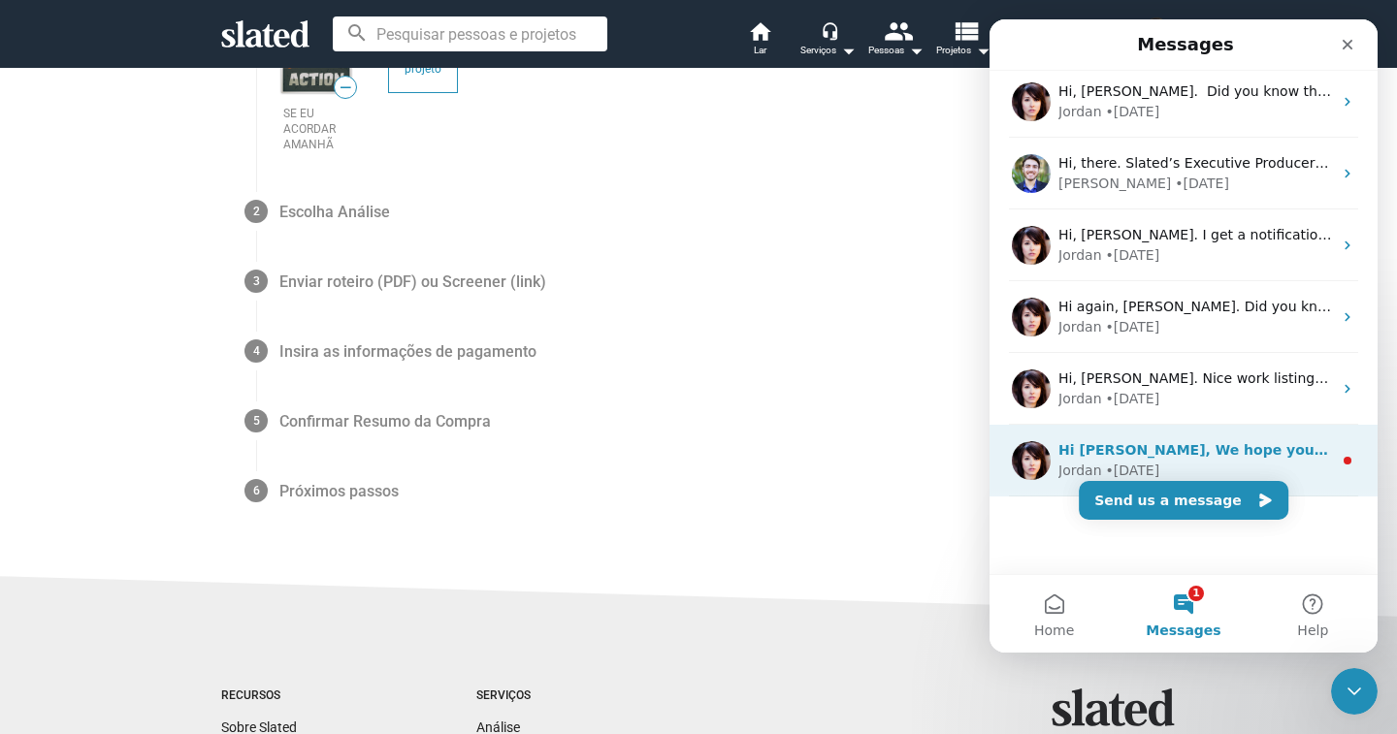
click at [1304, 471] on div "Jordan • 9w ago" at bounding box center [1195, 471] width 274 height 20
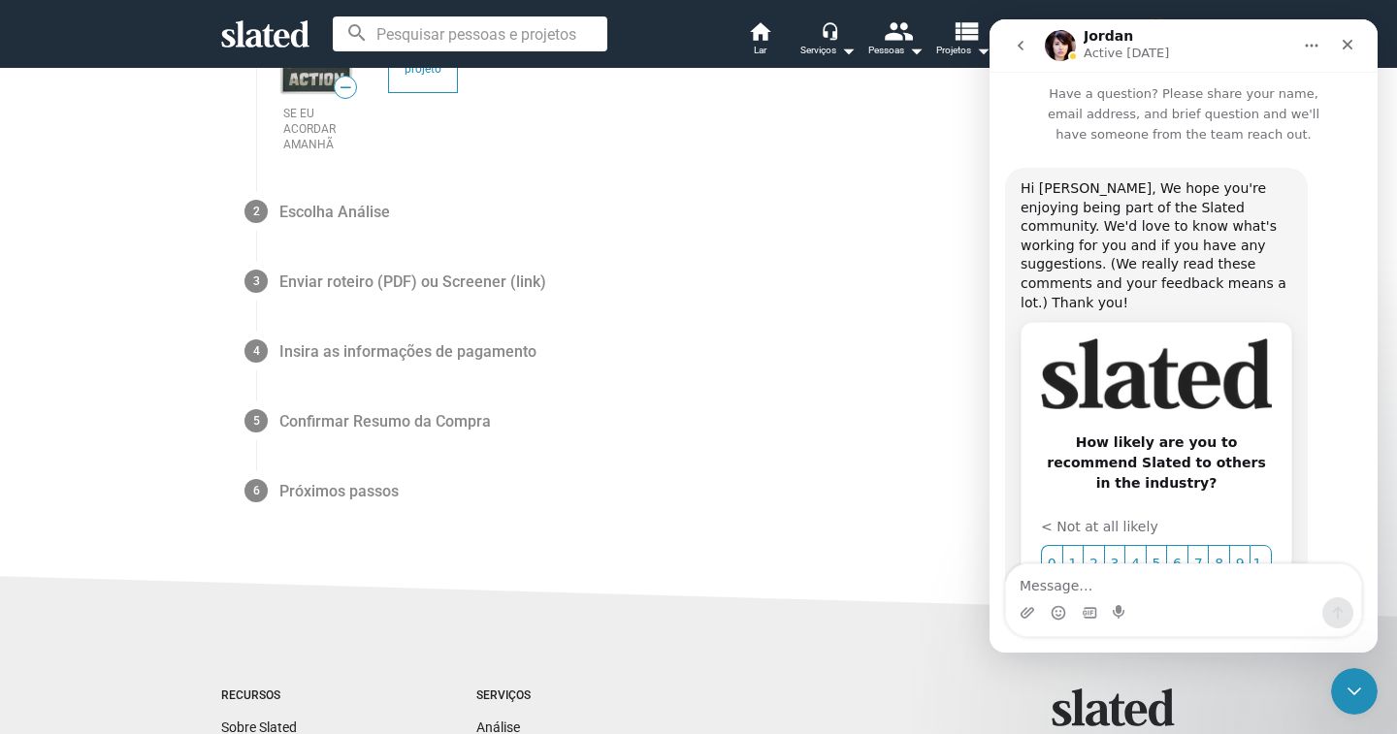
scroll to position [0, 0]
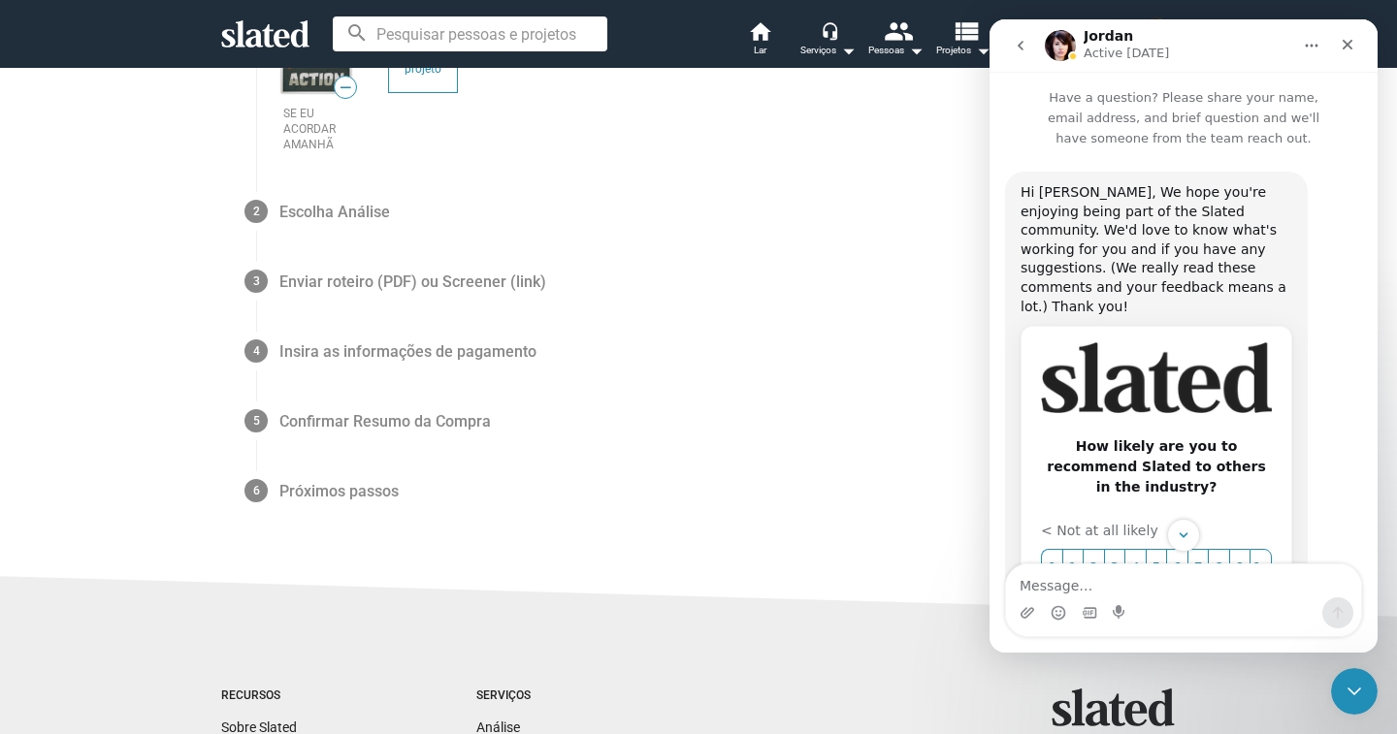
click at [1019, 42] on icon "go back" at bounding box center [1021, 46] width 16 height 16
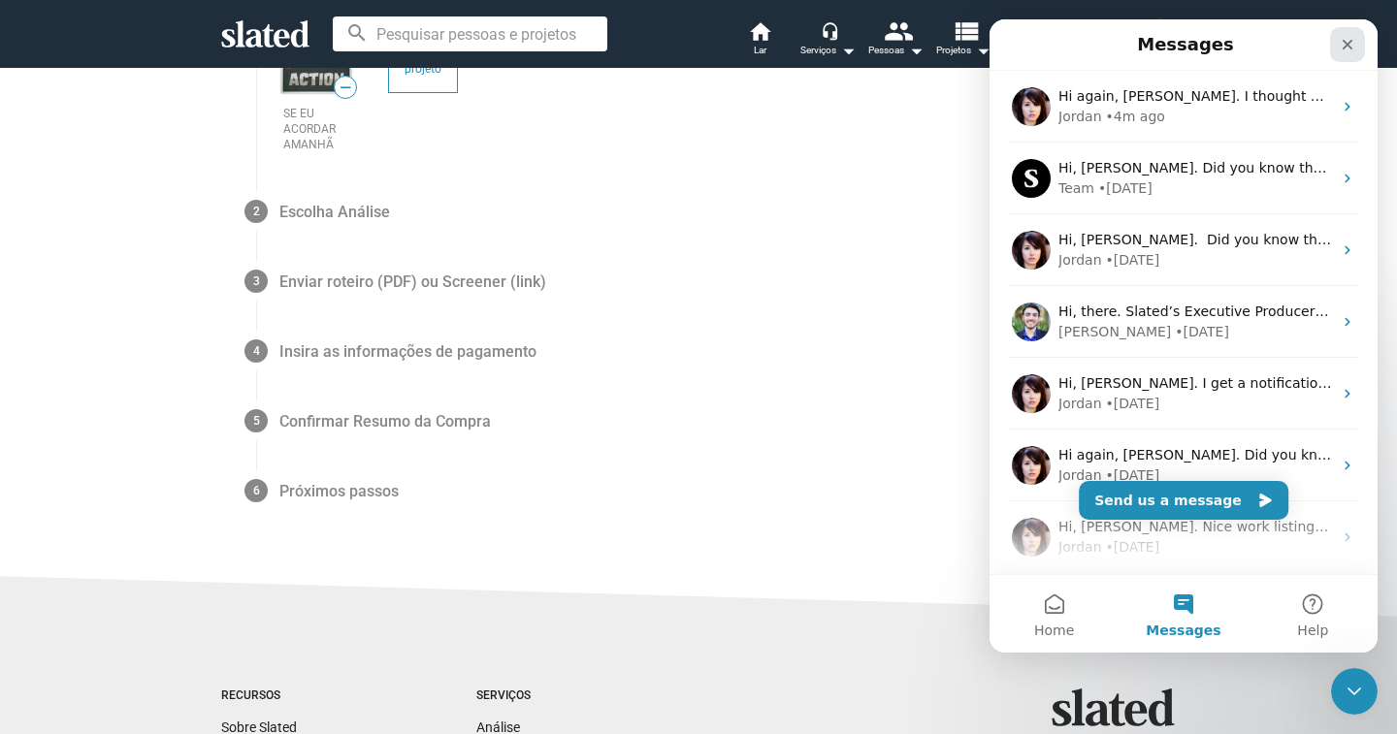
click at [1354, 43] on icon "Close" at bounding box center [1348, 45] width 16 height 16
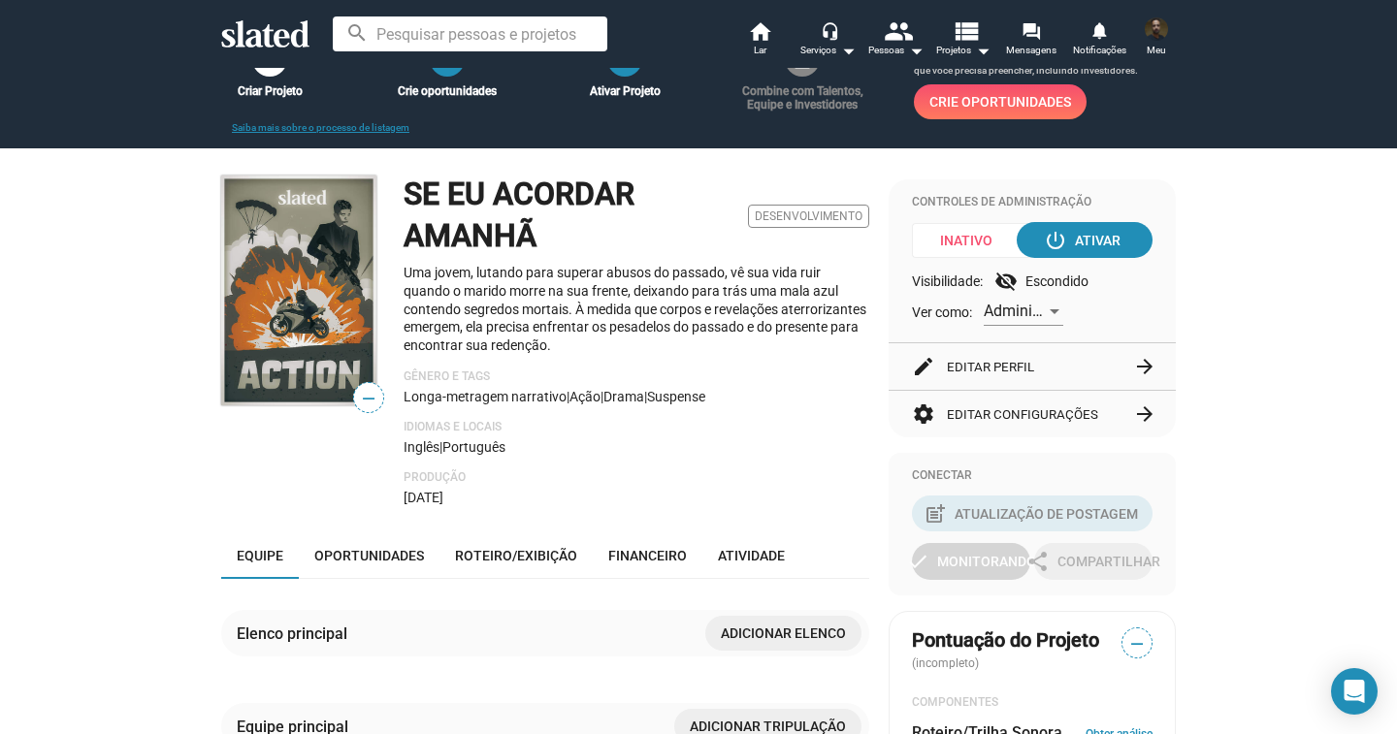
scroll to position [97, 0]
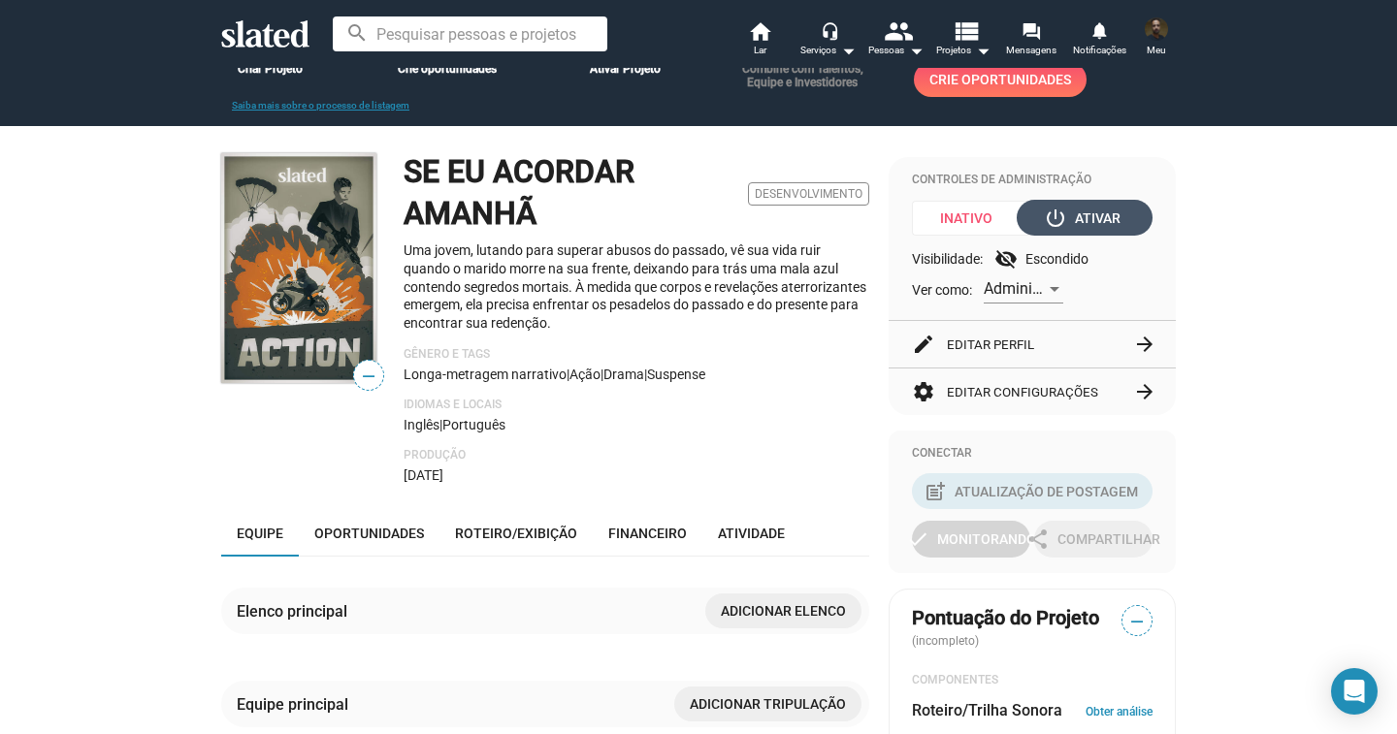
click at [1081, 214] on font "Ativar" at bounding box center [1098, 219] width 46 height 16
